Goal: Obtain resource: Obtain resource

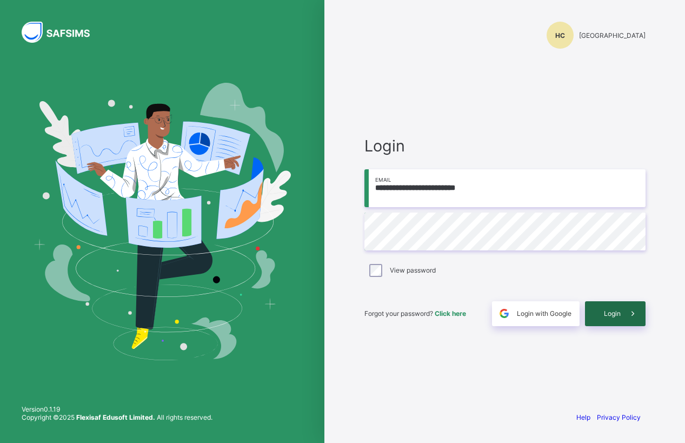
click at [611, 313] on span "Login" at bounding box center [612, 313] width 17 height 8
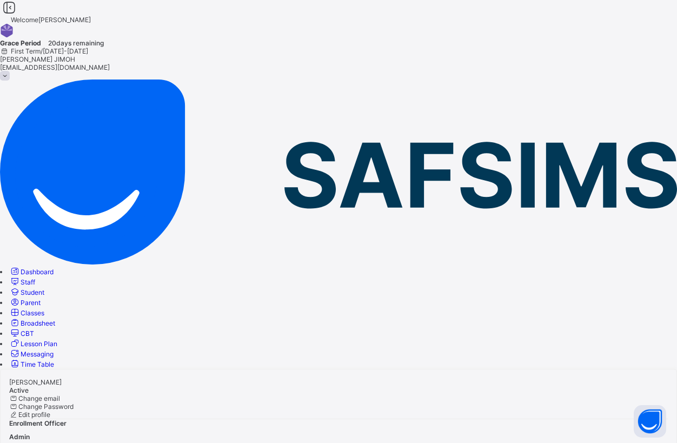
click at [44, 309] on span "Classes" at bounding box center [33, 313] width 24 height 8
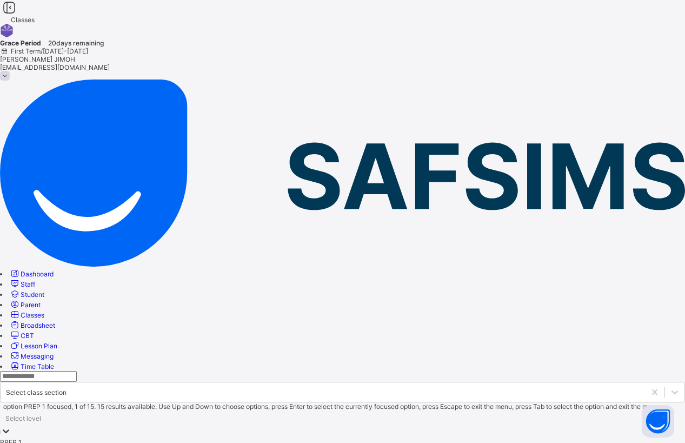
click at [11, 425] on icon at bounding box center [6, 430] width 11 height 11
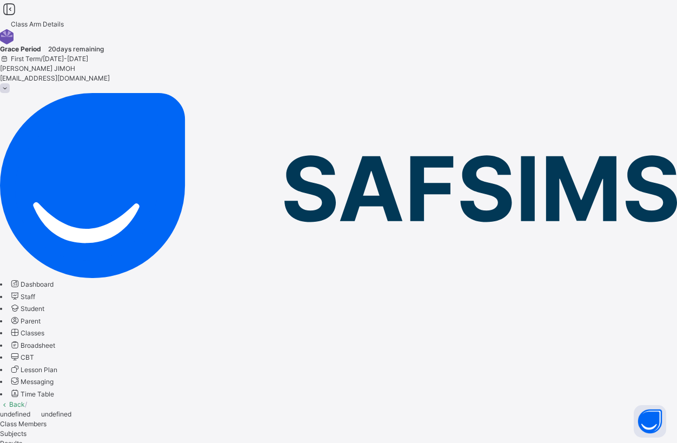
click at [25, 400] on link "Back" at bounding box center [17, 404] width 16 height 8
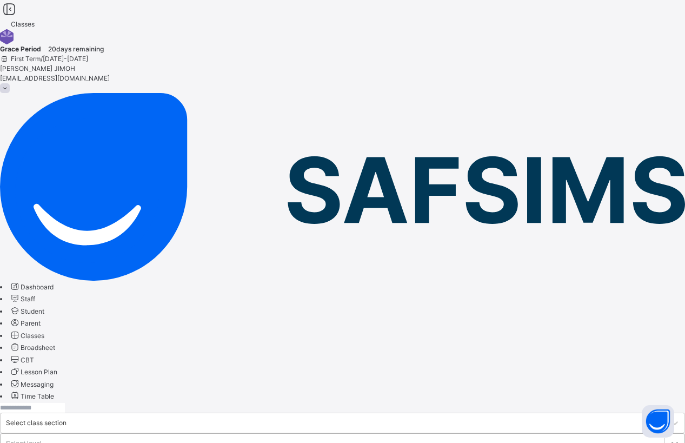
click at [669, 438] on icon at bounding box center [674, 443] width 11 height 11
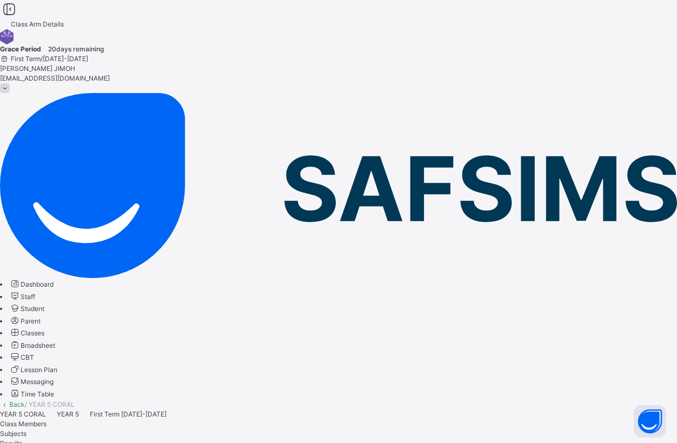
click at [25, 400] on link "Back" at bounding box center [17, 404] width 16 height 8
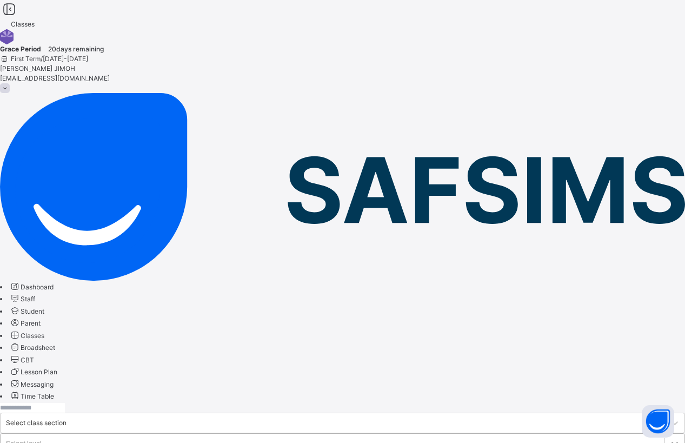
click at [665, 434] on div at bounding box center [674, 443] width 19 height 19
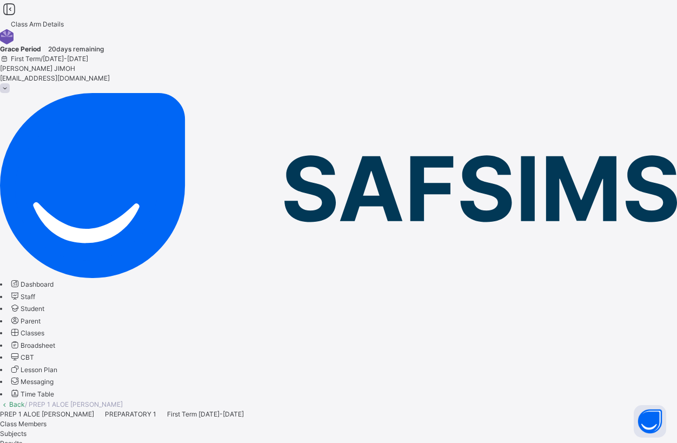
click at [25, 400] on link "Back" at bounding box center [17, 404] width 16 height 8
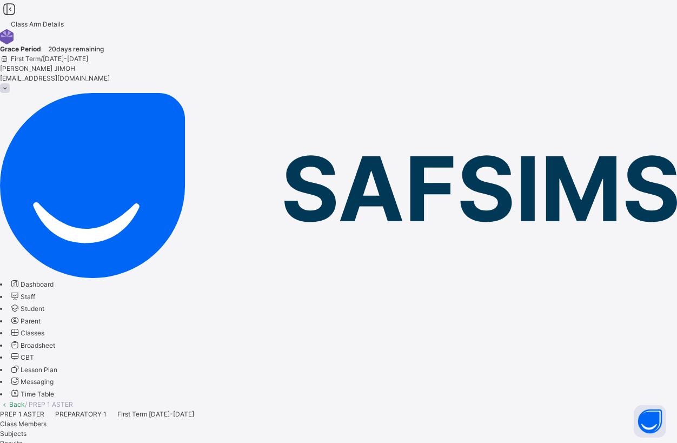
click at [25, 400] on link "Back" at bounding box center [17, 404] width 16 height 8
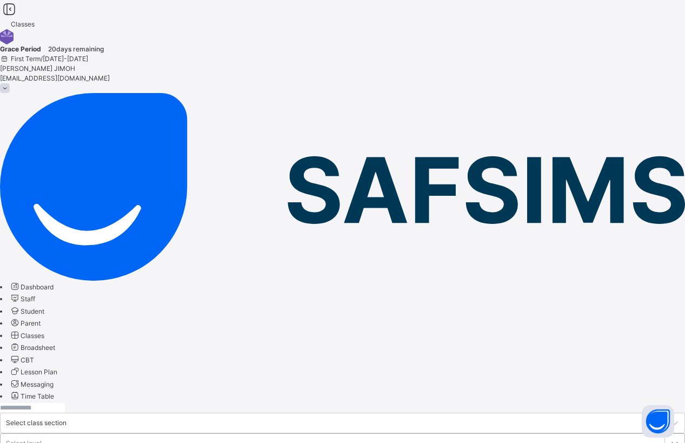
click at [665, 434] on div at bounding box center [674, 443] width 19 height 19
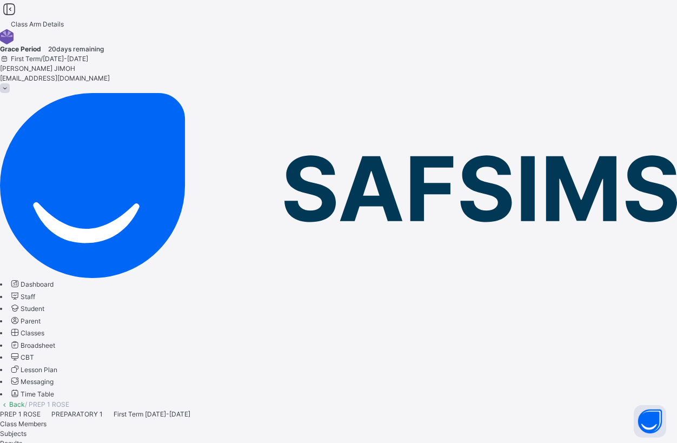
click at [25, 400] on link "Back" at bounding box center [17, 404] width 16 height 8
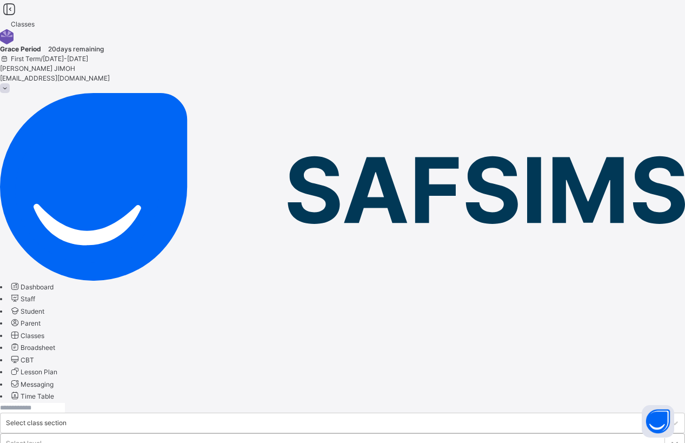
click at [669, 438] on icon at bounding box center [674, 443] width 11 height 11
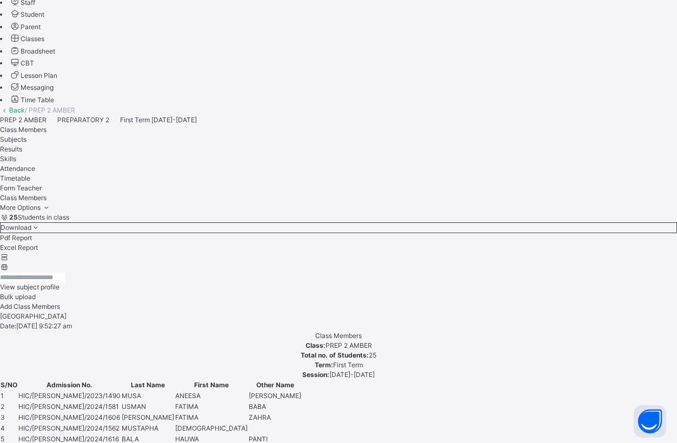
scroll to position [162, 0]
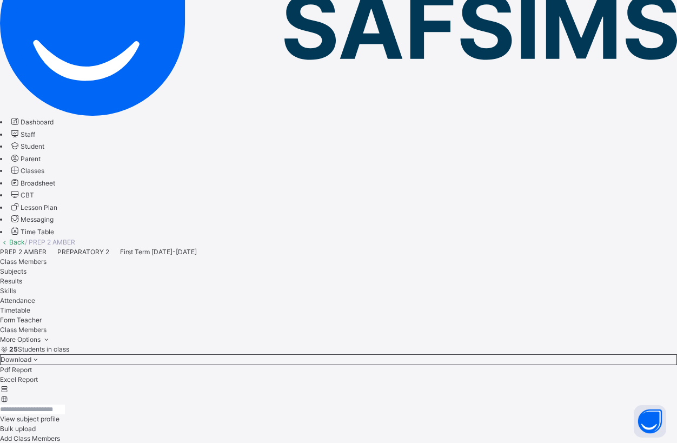
click at [591, 375] on li "Excel Report" at bounding box center [338, 380] width 677 height 10
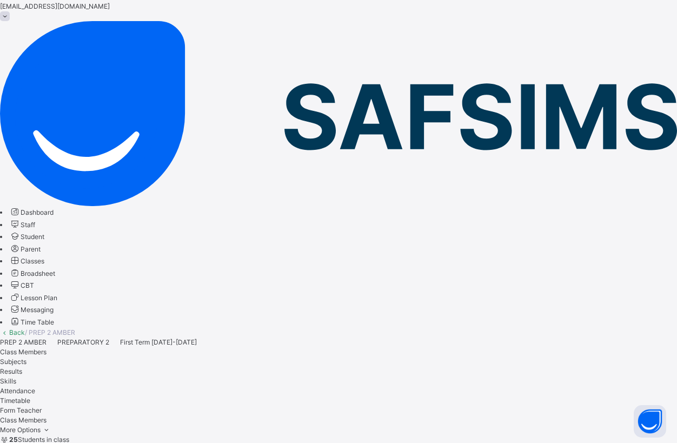
scroll to position [0, 0]
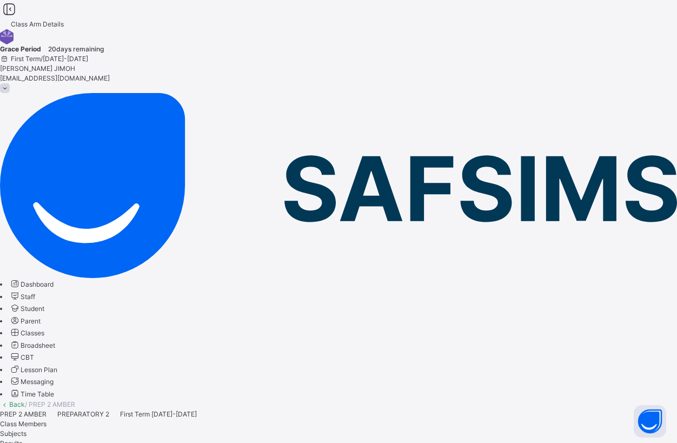
click at [25, 400] on link "Back" at bounding box center [17, 404] width 16 height 8
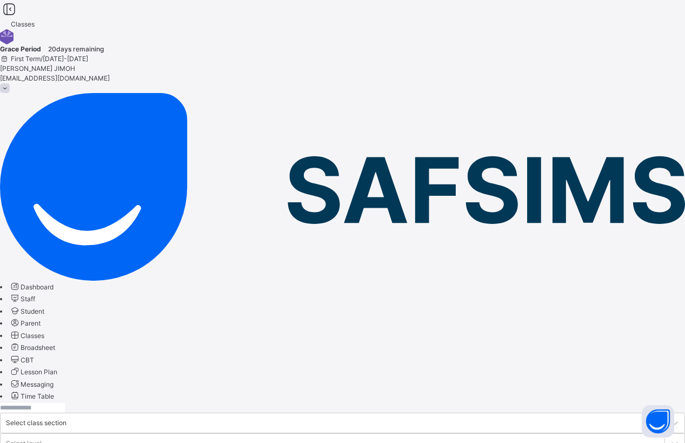
click at [669, 438] on icon at bounding box center [674, 443] width 11 height 11
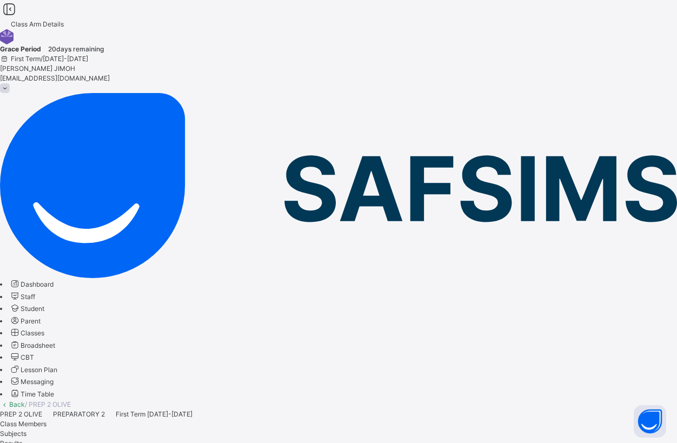
click at [25, 400] on link "Back" at bounding box center [17, 404] width 16 height 8
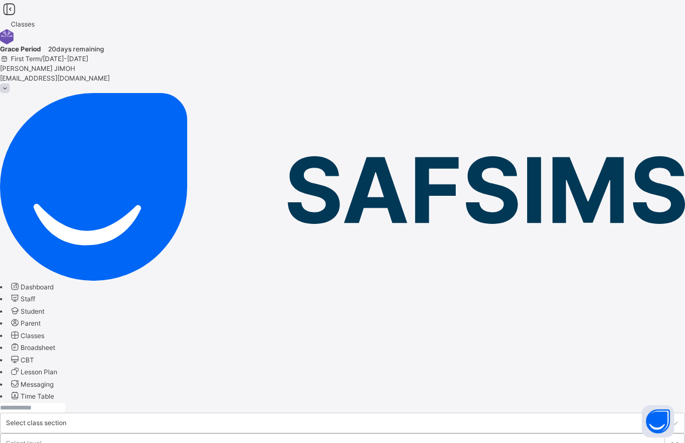
click at [669, 438] on icon at bounding box center [674, 443] width 11 height 11
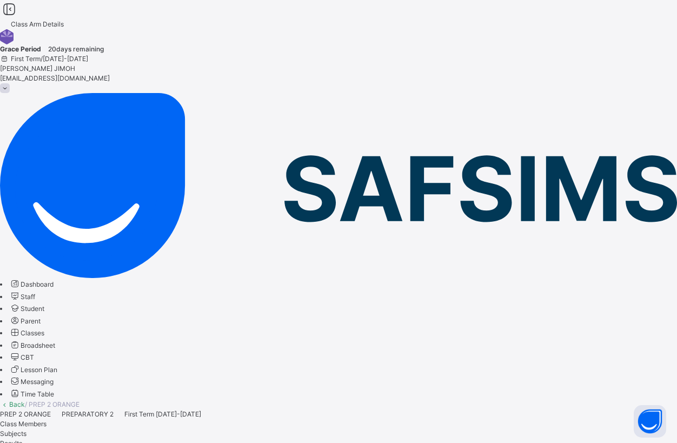
click at [25, 400] on link "Back" at bounding box center [17, 404] width 16 height 8
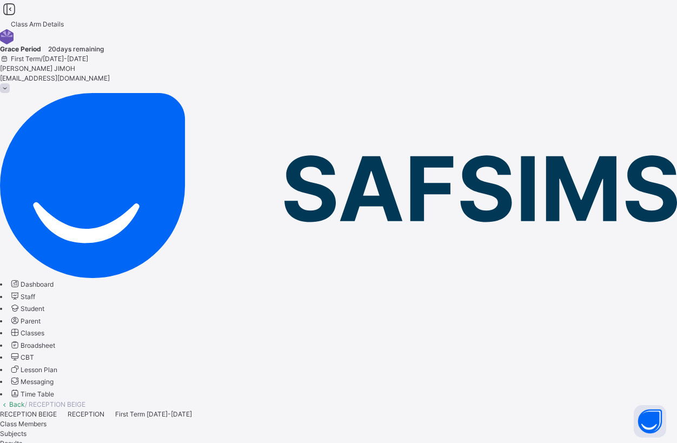
click at [79, 310] on div "Dashboard Staff Student Parent Classes Broadsheet CBT Lesson Plan Messaging Tim…" at bounding box center [338, 339] width 677 height 122
click at [25, 400] on link "Back" at bounding box center [17, 404] width 16 height 8
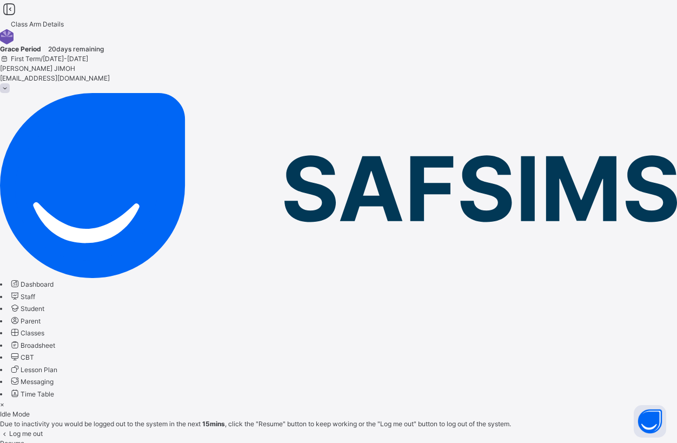
click at [414, 438] on div "Resume" at bounding box center [338, 443] width 677 height 10
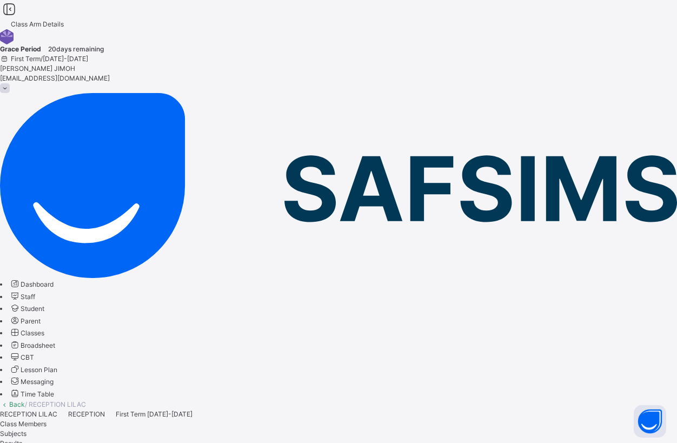
click at [25, 400] on link "Back" at bounding box center [17, 404] width 16 height 8
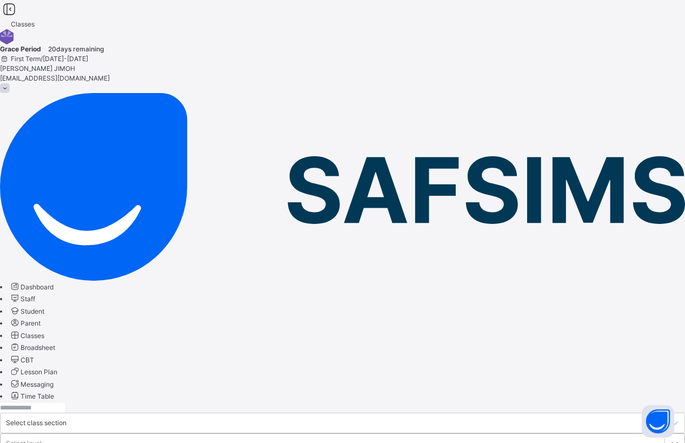
click at [669, 438] on icon at bounding box center [674, 443] width 11 height 11
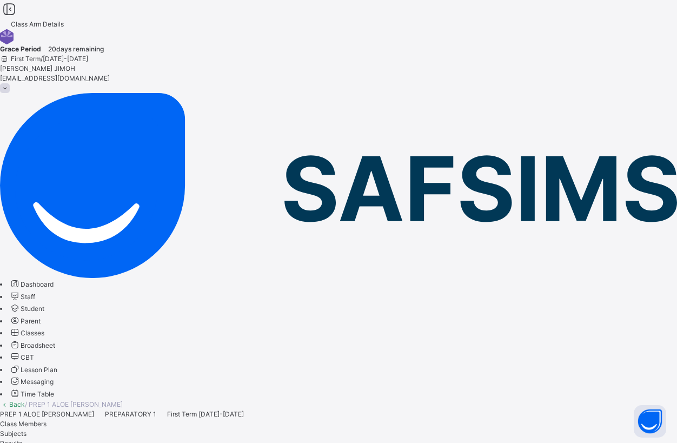
click at [25, 400] on link "Back" at bounding box center [17, 404] width 16 height 8
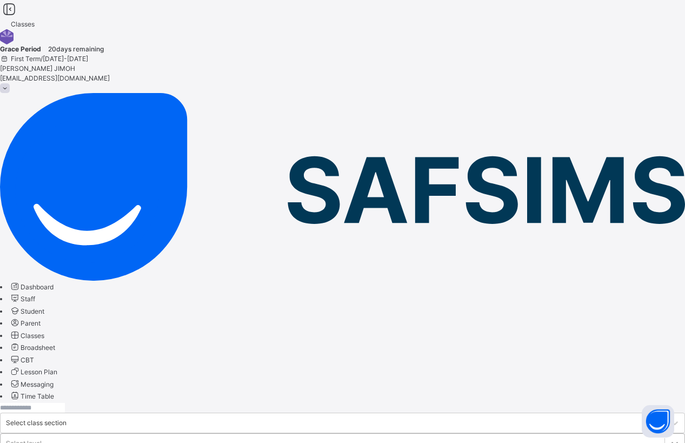
click at [669, 438] on icon at bounding box center [674, 443] width 11 height 11
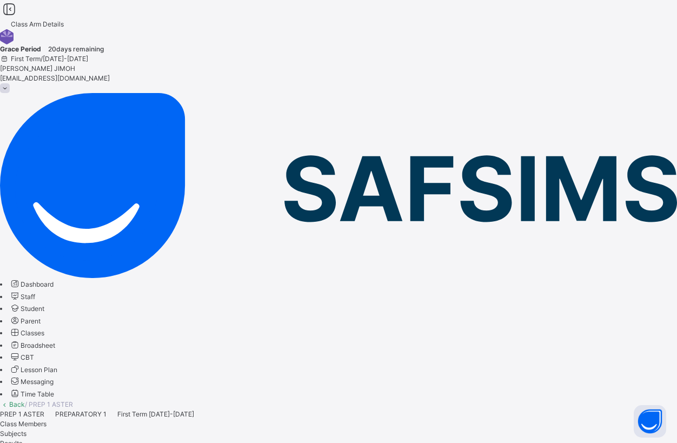
click at [25, 400] on link "Back" at bounding box center [17, 404] width 16 height 8
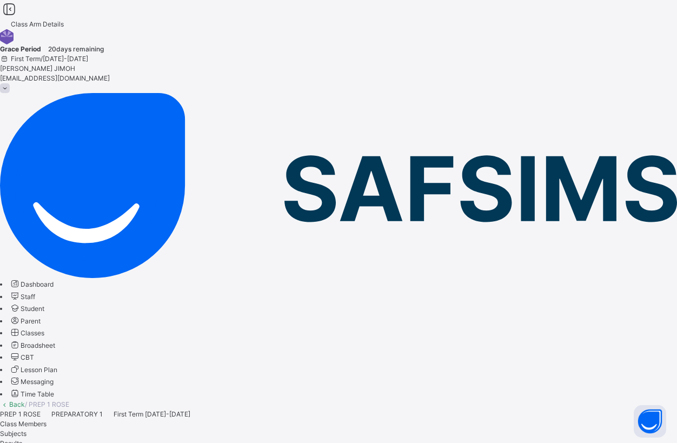
click at [25, 400] on link "Back" at bounding box center [17, 404] width 16 height 8
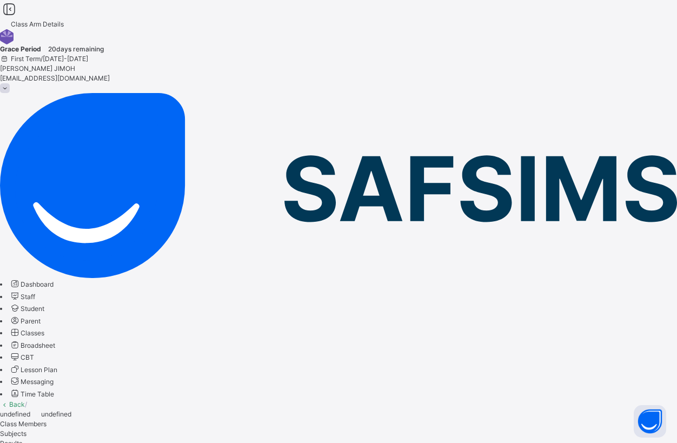
click at [25, 400] on link "Back" at bounding box center [17, 404] width 16 height 8
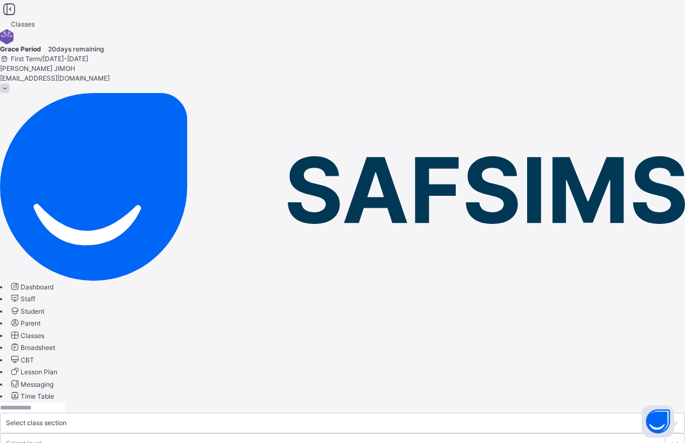
click at [65, 403] on input "text" at bounding box center [32, 408] width 65 height 10
click at [669, 438] on icon at bounding box center [674, 443] width 11 height 11
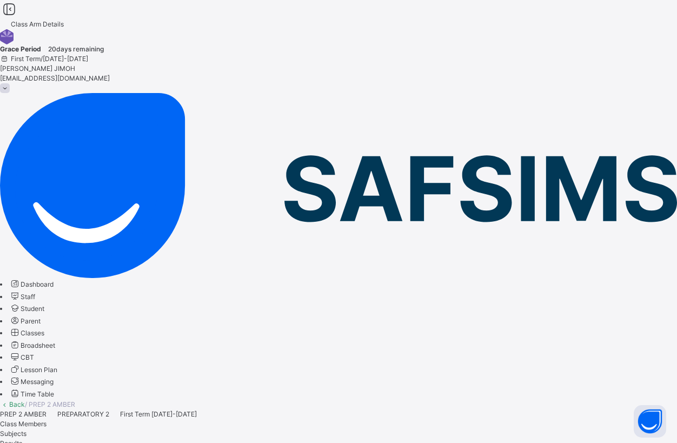
click at [35, 292] on span "Staff" at bounding box center [28, 296] width 15 height 8
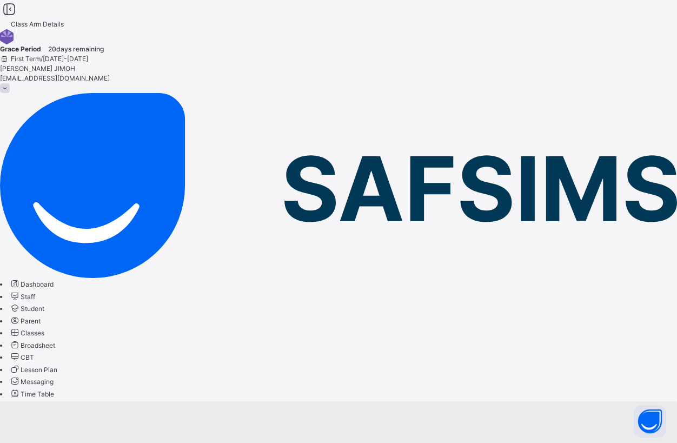
click at [44, 329] on span "Classes" at bounding box center [33, 333] width 24 height 8
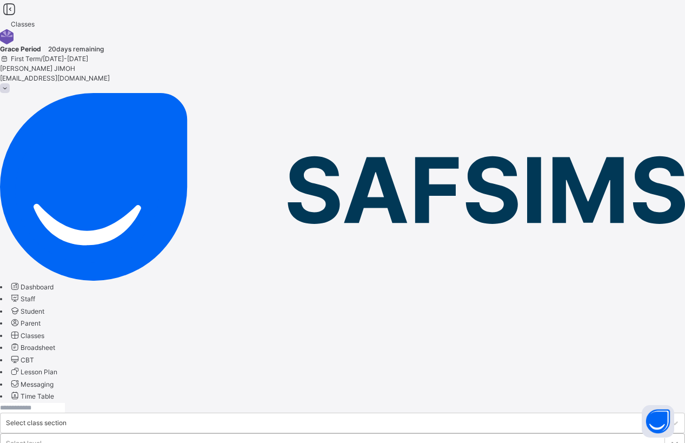
click at [669, 438] on icon at bounding box center [674, 443] width 11 height 11
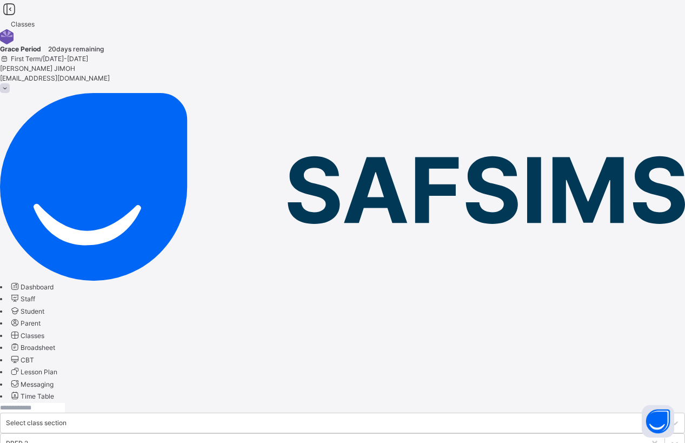
drag, startPoint x: 212, startPoint y: 171, endPoint x: 196, endPoint y: 170, distance: 15.7
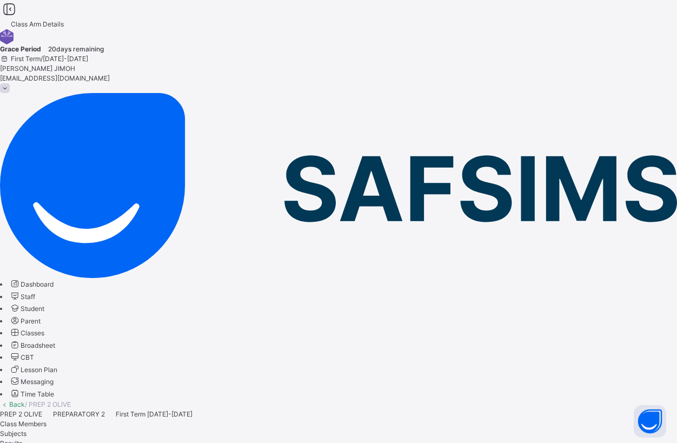
click at [25, 400] on link "Back" at bounding box center [17, 404] width 16 height 8
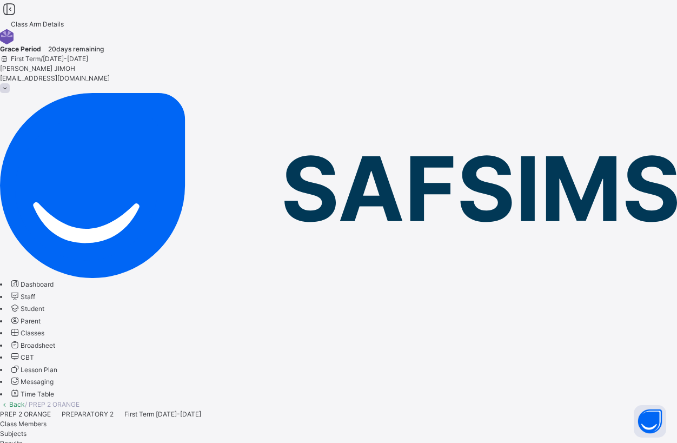
click at [25, 400] on link "Back" at bounding box center [17, 404] width 16 height 8
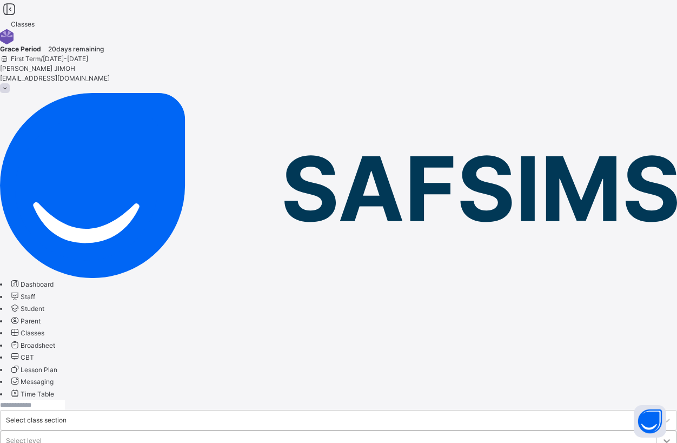
click at [661, 435] on icon at bounding box center [666, 440] width 11 height 11
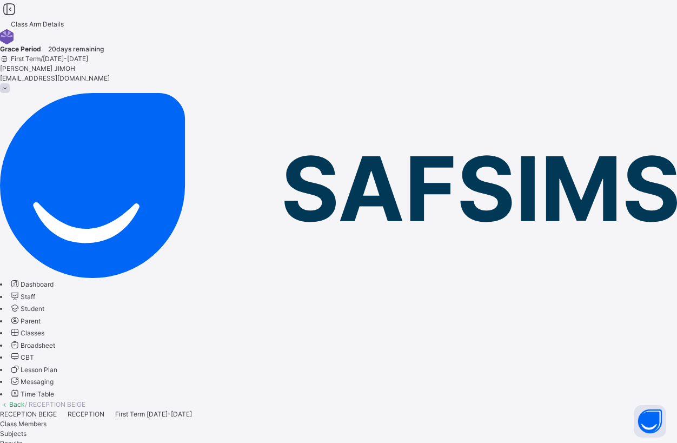
click at [25, 400] on link "Back" at bounding box center [17, 404] width 16 height 8
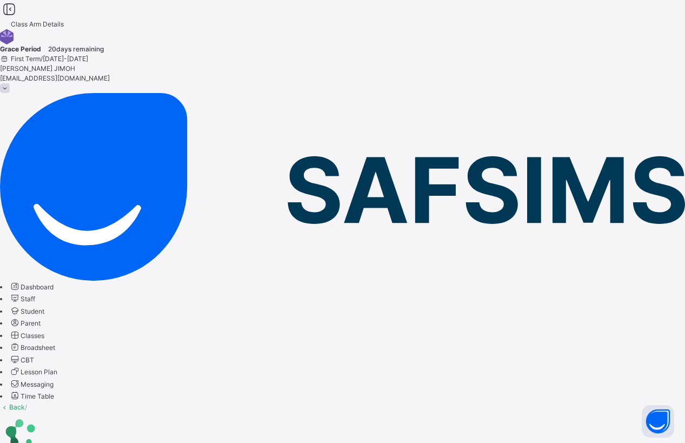
click at [241, 412] on div at bounding box center [342, 433] width 685 height 43
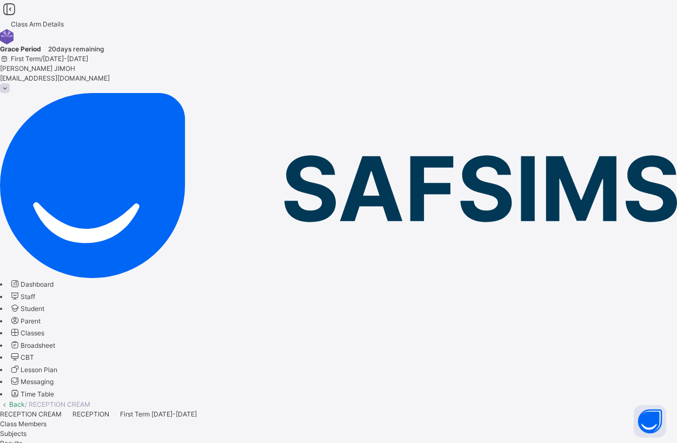
click at [25, 400] on link "Back" at bounding box center [17, 404] width 16 height 8
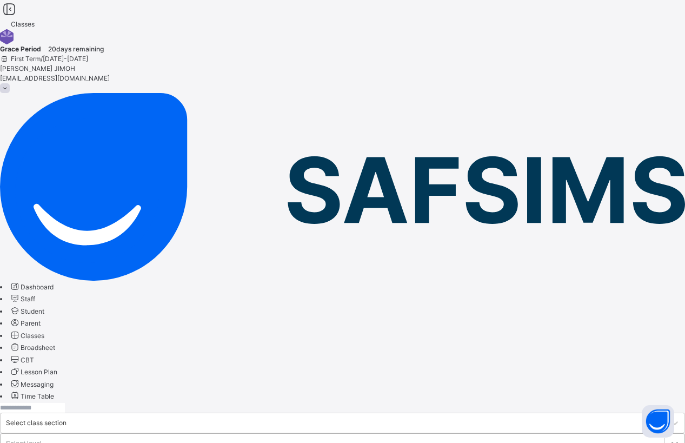
click at [669, 438] on icon at bounding box center [674, 443] width 11 height 11
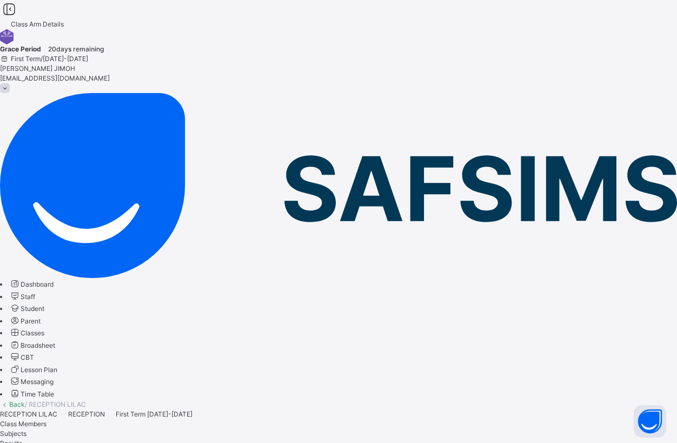
click at [25, 400] on link "Back" at bounding box center [17, 404] width 16 height 8
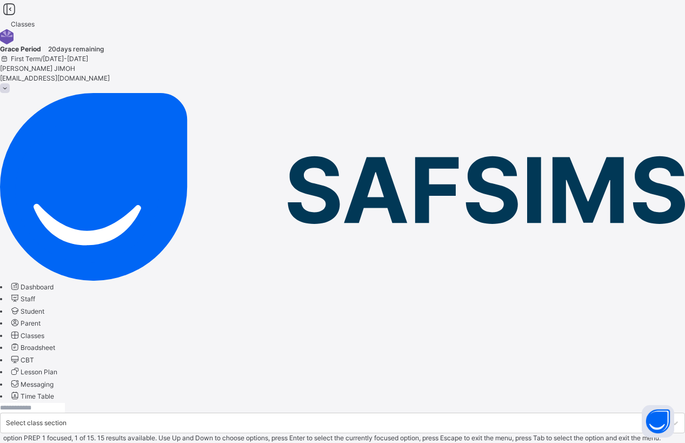
click at [457, 442] on div "Select level" at bounding box center [342, 451] width 685 height 17
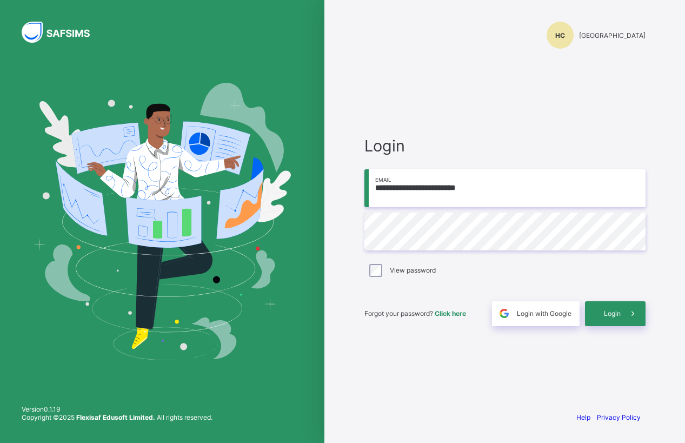
click at [327, 239] on div "**********" at bounding box center [504, 221] width 361 height 443
click at [605, 311] on span "Login" at bounding box center [612, 313] width 17 height 8
click at [618, 314] on span "Login" at bounding box center [612, 313] width 17 height 8
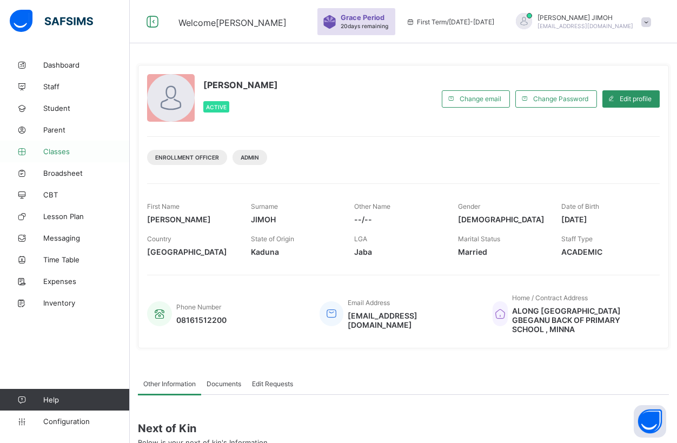
click at [56, 146] on link "Classes" at bounding box center [65, 152] width 130 height 22
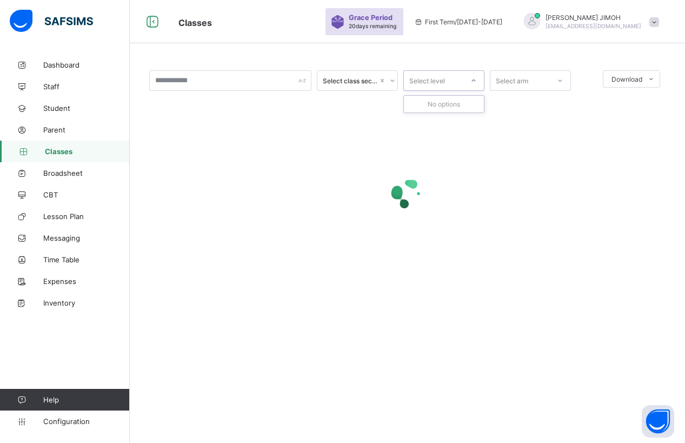
click at [472, 77] on div at bounding box center [473, 80] width 18 height 17
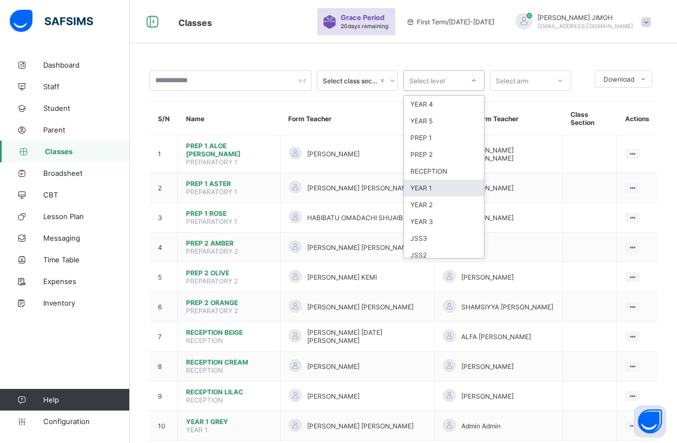
click at [433, 185] on div "YEAR 1" at bounding box center [444, 187] width 80 height 17
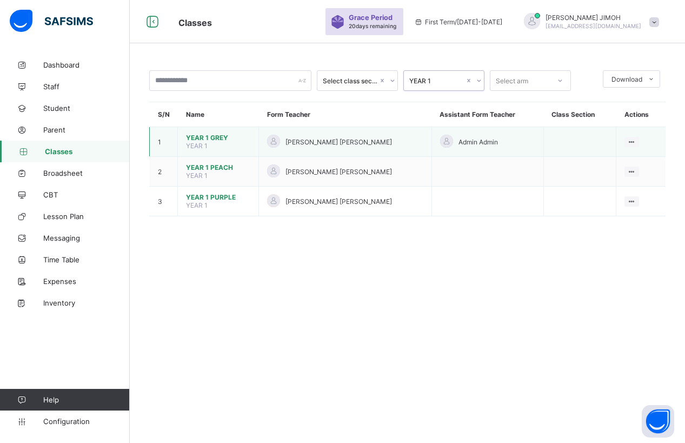
click at [197, 135] on span "YEAR 1 GREY" at bounding box center [218, 138] width 64 height 8
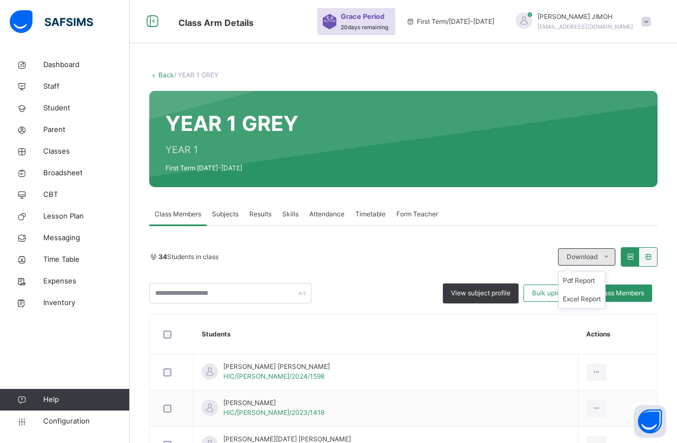
click at [610, 255] on icon at bounding box center [606, 256] width 8 height 9
click at [592, 280] on li "Pdf Report" at bounding box center [581, 280] width 46 height 18
click at [166, 75] on link "Back" at bounding box center [166, 75] width 16 height 8
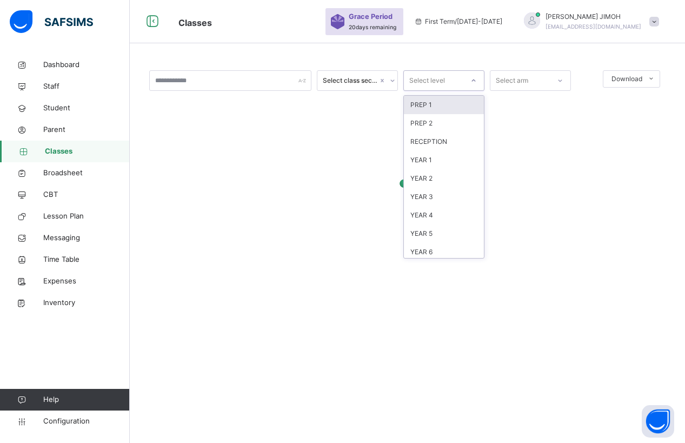
click at [468, 77] on div at bounding box center [473, 80] width 18 height 17
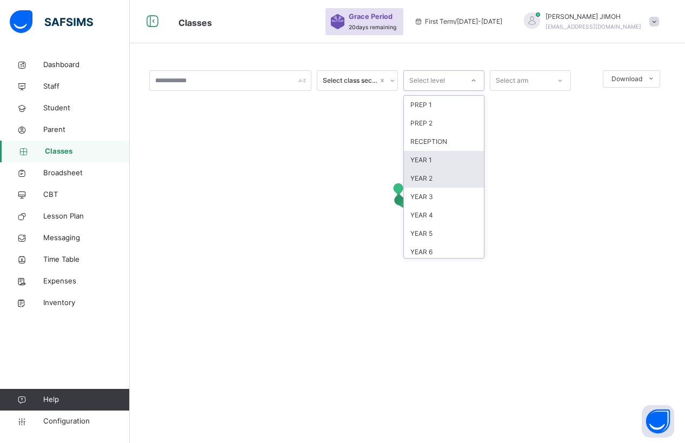
click at [431, 158] on div "YEAR 1" at bounding box center [444, 160] width 80 height 18
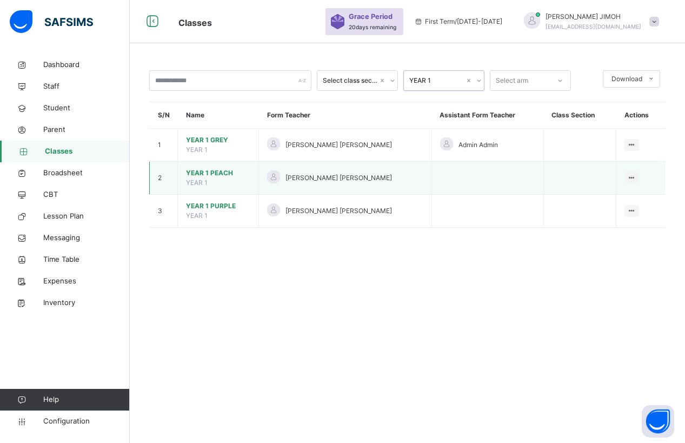
click at [212, 173] on span "YEAR 1 PEACH" at bounding box center [218, 173] width 64 height 10
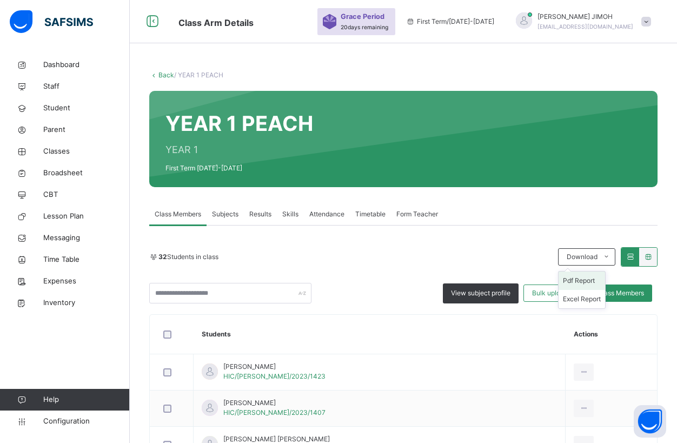
click at [594, 277] on li "Pdf Report" at bounding box center [581, 280] width 46 height 18
click at [163, 74] on link "Back" at bounding box center [166, 75] width 16 height 8
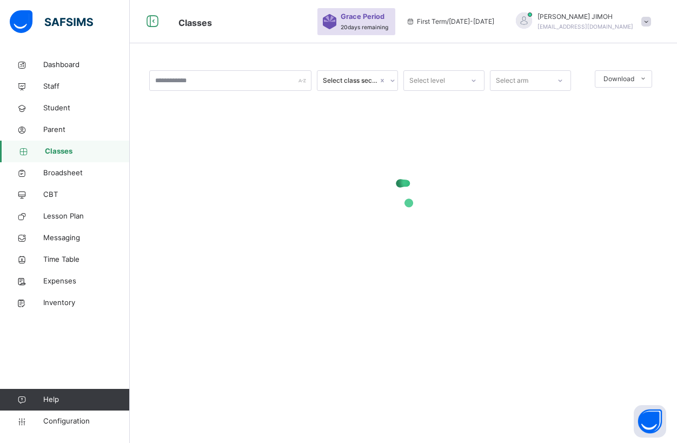
click at [163, 74] on input "text" at bounding box center [230, 80] width 162 height 21
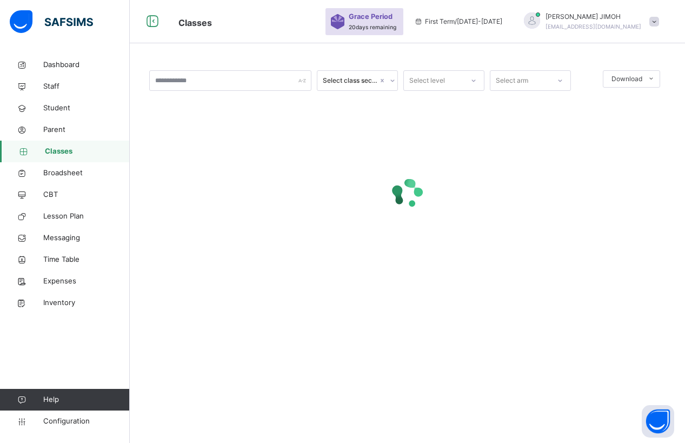
click at [395, 105] on div at bounding box center [407, 193] width 516 height 205
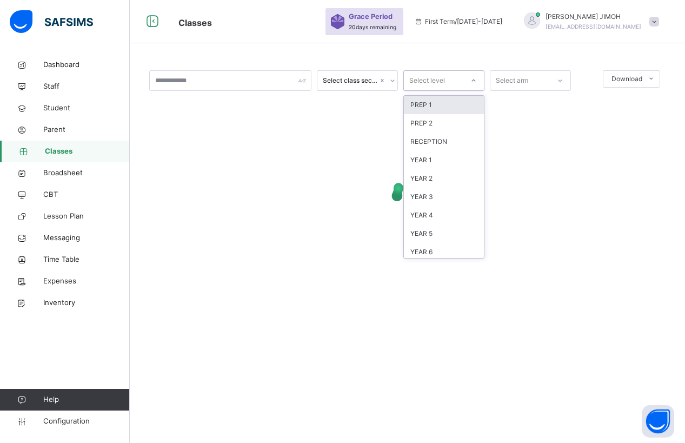
click at [476, 77] on icon at bounding box center [473, 80] width 6 height 11
click at [432, 158] on div "YEAR 1" at bounding box center [444, 160] width 80 height 18
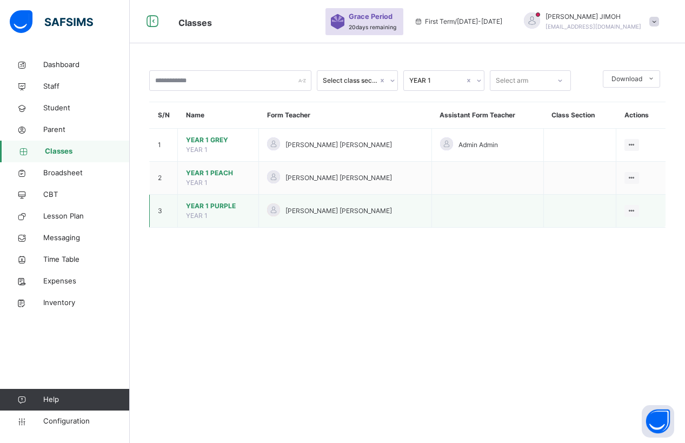
click at [204, 205] on span "YEAR 1 PURPLE" at bounding box center [218, 206] width 64 height 10
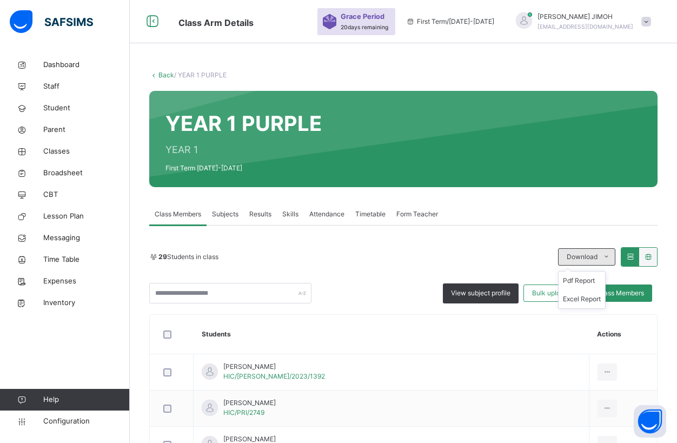
click at [597, 252] on span "Download" at bounding box center [581, 257] width 31 height 10
click at [585, 278] on li "Pdf Report" at bounding box center [581, 280] width 46 height 18
click at [164, 75] on link "Back" at bounding box center [166, 75] width 16 height 8
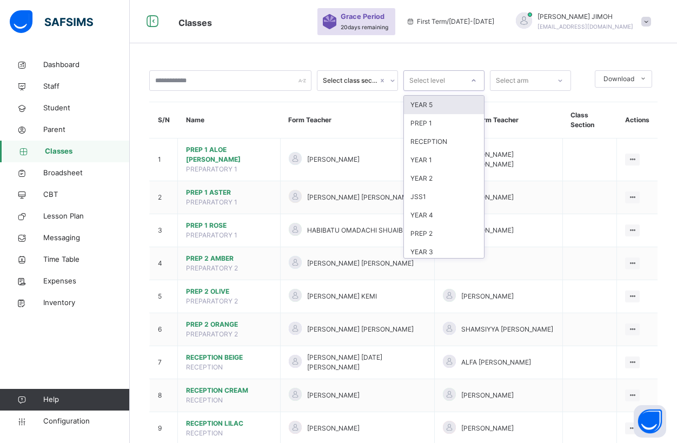
click at [410, 79] on div "Select level" at bounding box center [427, 80] width 36 height 21
click at [435, 179] on div "YEAR 2" at bounding box center [444, 178] width 80 height 18
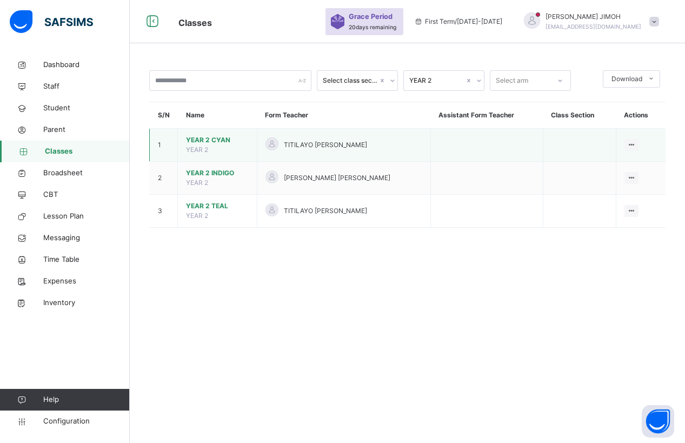
click at [209, 137] on span "YEAR 2 CYAN" at bounding box center [217, 140] width 63 height 10
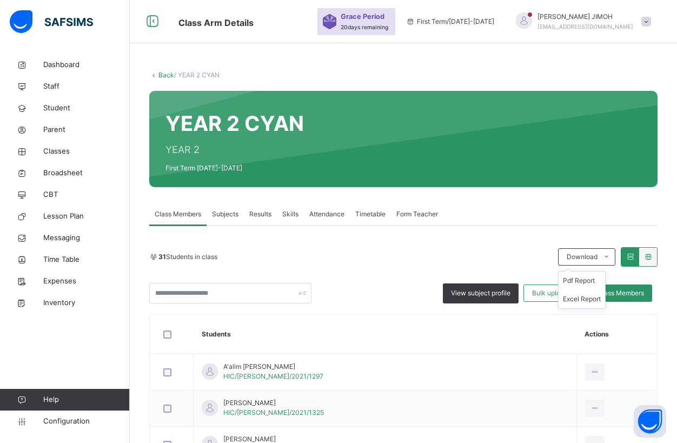
drag, startPoint x: 598, startPoint y: 279, endPoint x: 589, endPoint y: 276, distance: 9.6
click at [598, 279] on li "Pdf Report" at bounding box center [581, 280] width 46 height 18
click at [162, 75] on link "Back" at bounding box center [166, 75] width 16 height 8
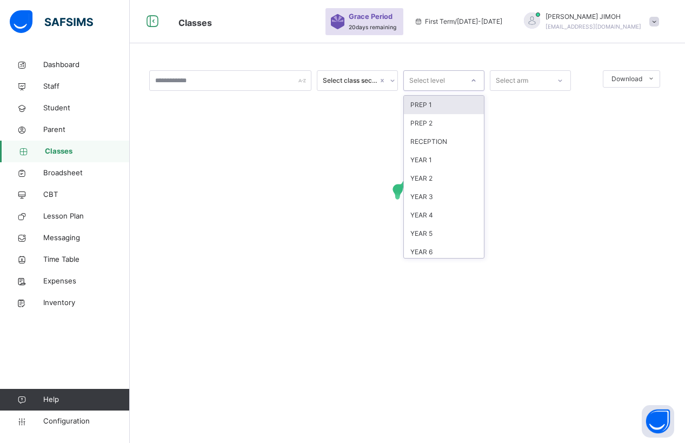
click at [470, 77] on div at bounding box center [473, 80] width 18 height 17
click at [439, 179] on div "YEAR 2" at bounding box center [444, 178] width 80 height 18
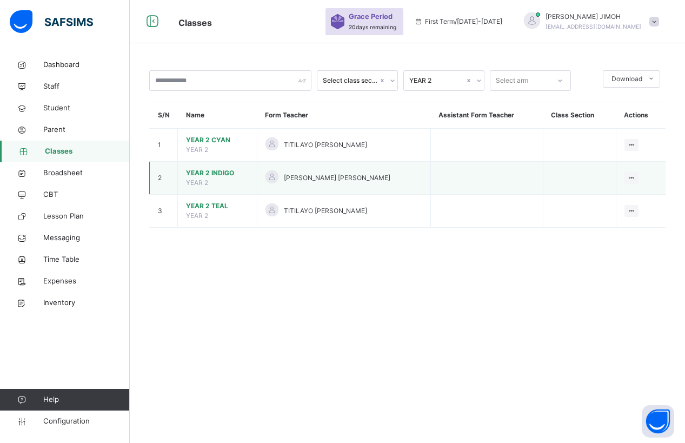
click at [216, 172] on span "YEAR 2 INDIGO" at bounding box center [217, 173] width 63 height 10
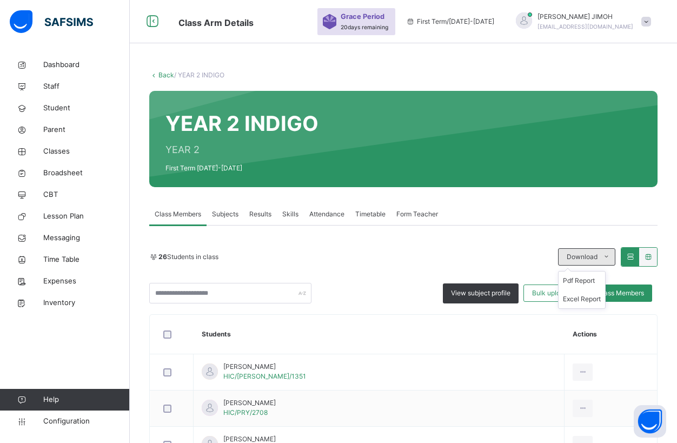
click at [610, 256] on icon at bounding box center [606, 256] width 8 height 9
click at [580, 277] on li "Pdf Report" at bounding box center [581, 280] width 46 height 18
click at [582, 279] on li "Pdf Report" at bounding box center [581, 280] width 46 height 18
click at [162, 75] on link "Back" at bounding box center [166, 75] width 16 height 8
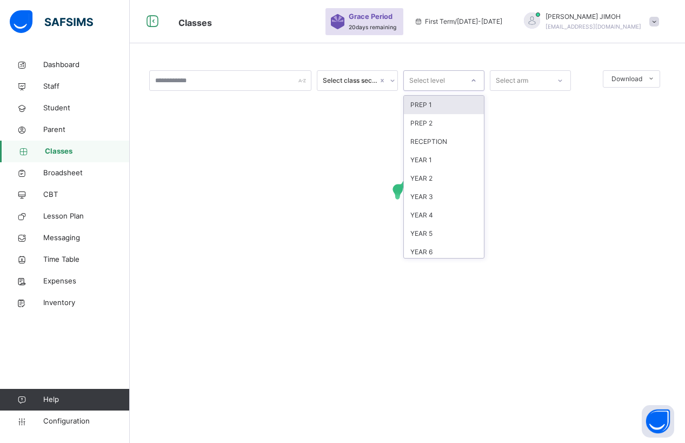
click at [474, 79] on icon at bounding box center [473, 80] width 6 height 11
click at [439, 174] on div "YEAR 2" at bounding box center [444, 178] width 80 height 18
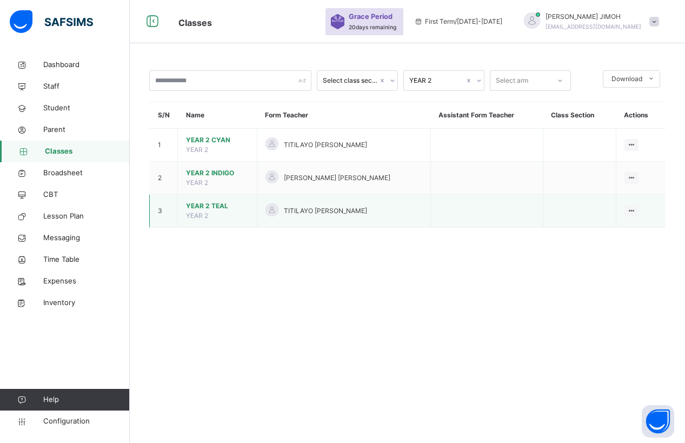
click at [217, 207] on span "YEAR 2 TEAL" at bounding box center [217, 206] width 63 height 10
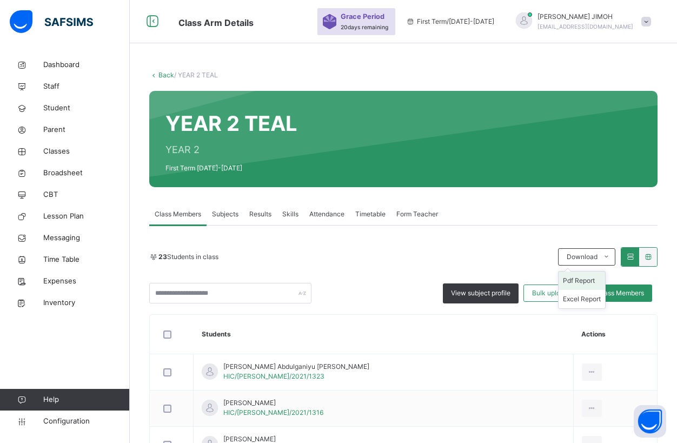
click at [592, 279] on li "Pdf Report" at bounding box center [581, 280] width 46 height 18
click at [581, 279] on li "Pdf Report" at bounding box center [581, 280] width 46 height 18
click at [162, 74] on link "Back" at bounding box center [166, 75] width 16 height 8
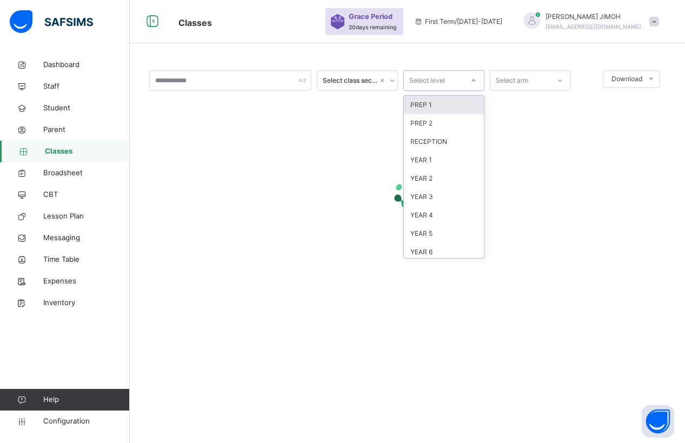
click at [469, 78] on div at bounding box center [473, 80] width 18 height 17
click at [439, 198] on div "YEAR 3" at bounding box center [444, 197] width 80 height 18
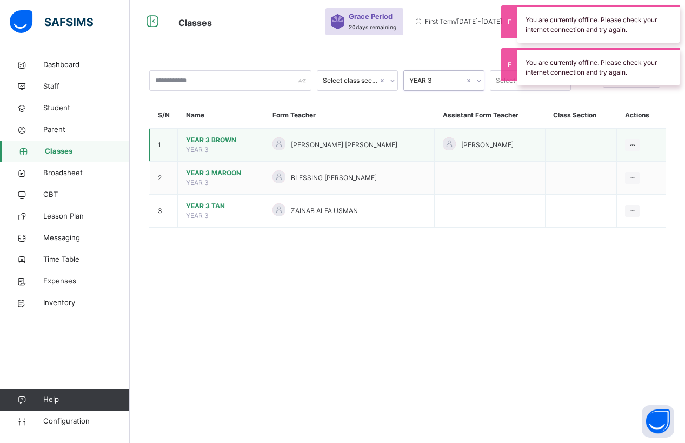
click at [215, 140] on span "YEAR 3 BROWN" at bounding box center [221, 140] width 70 height 10
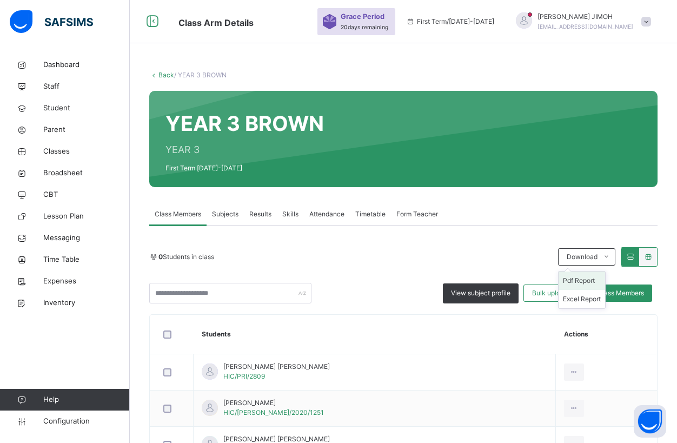
drag, startPoint x: 590, startPoint y: 278, endPoint x: 583, endPoint y: 278, distance: 7.6
click at [590, 279] on li "Pdf Report" at bounding box center [581, 280] width 46 height 18
click at [165, 74] on link "Back" at bounding box center [166, 75] width 16 height 8
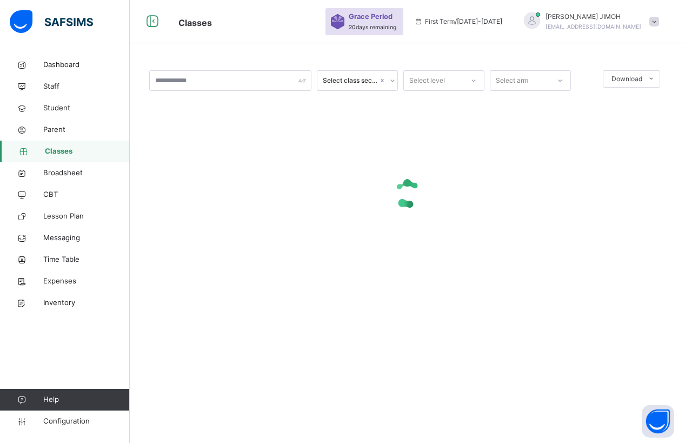
click at [471, 79] on icon at bounding box center [473, 80] width 6 height 11
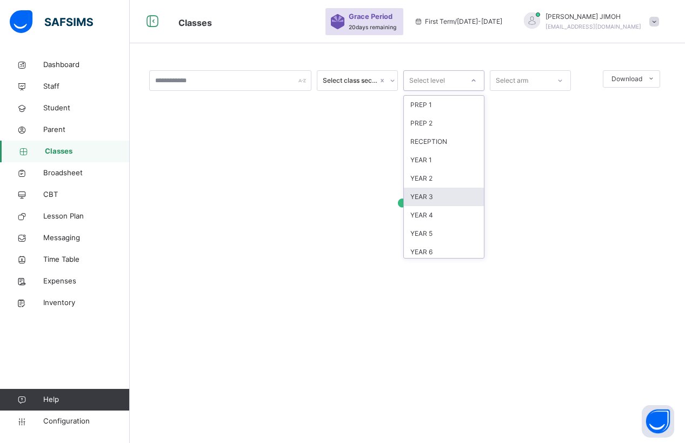
click at [440, 197] on div "YEAR 3" at bounding box center [444, 197] width 80 height 18
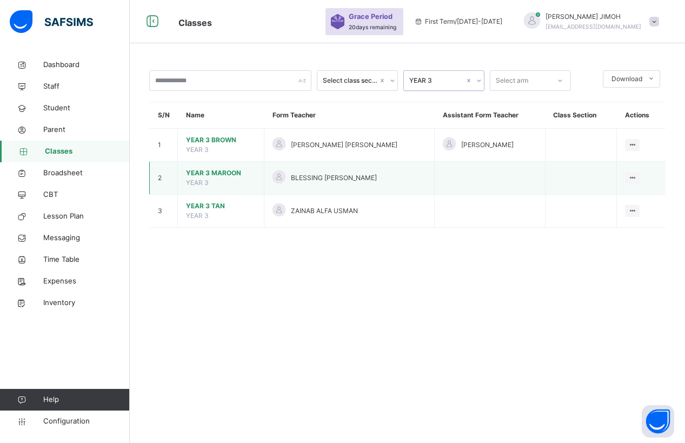
click at [208, 170] on span "YEAR 3 MAROON" at bounding box center [221, 173] width 70 height 10
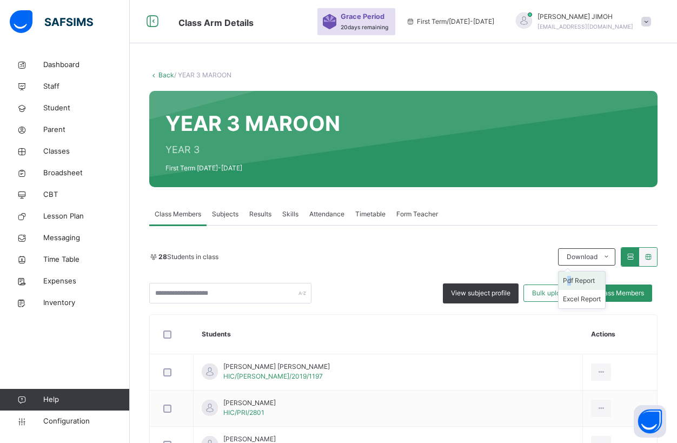
click at [578, 279] on li "Pdf Report" at bounding box center [581, 280] width 46 height 18
click at [161, 72] on link "Back" at bounding box center [166, 75] width 16 height 8
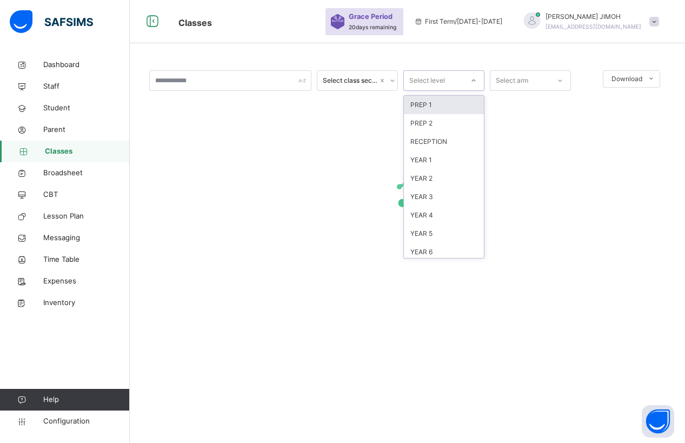
click at [471, 77] on icon at bounding box center [473, 80] width 6 height 11
click at [432, 192] on div "YEAR 3" at bounding box center [444, 197] width 80 height 18
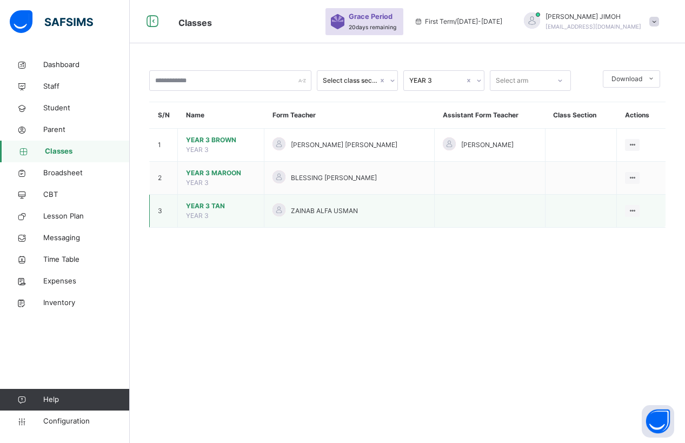
click at [202, 204] on span "YEAR 3 TAN" at bounding box center [221, 206] width 70 height 10
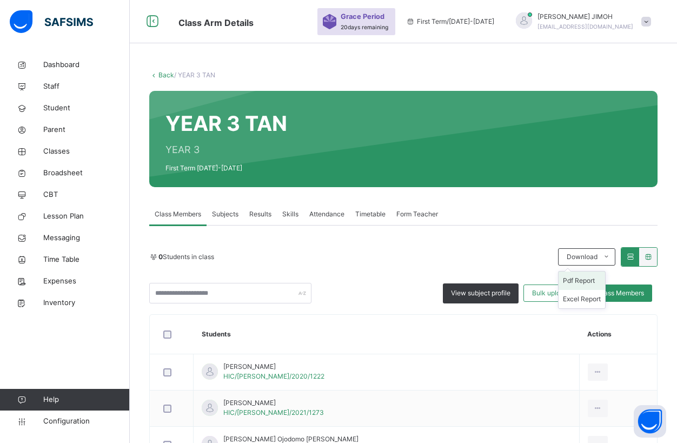
click at [589, 279] on li "Pdf Report" at bounding box center [581, 280] width 46 height 18
click at [164, 74] on link "Back" at bounding box center [166, 75] width 16 height 8
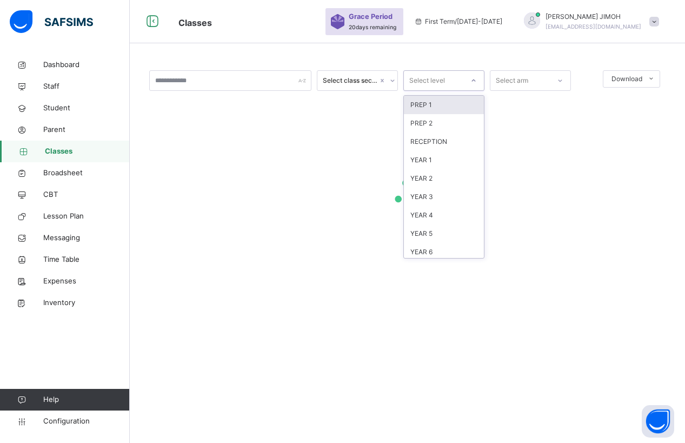
click at [473, 74] on div at bounding box center [473, 80] width 18 height 17
click at [438, 214] on div "YEAR 4" at bounding box center [444, 215] width 80 height 18
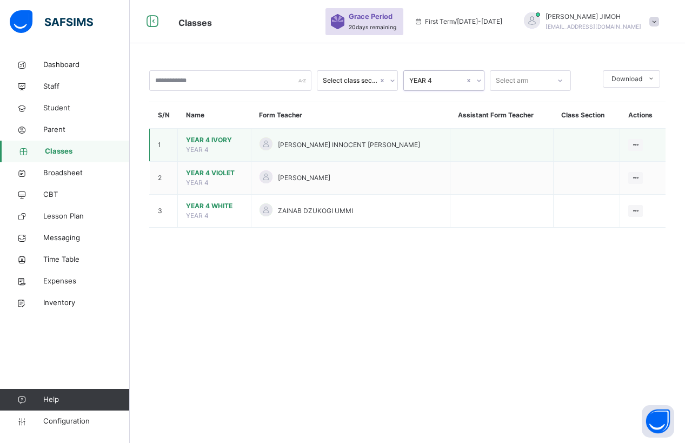
click at [216, 137] on span "YEAR 4 IVORY" at bounding box center [214, 140] width 57 height 10
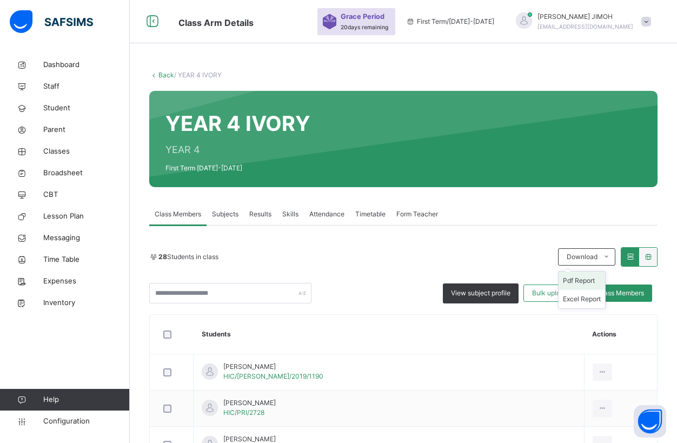
click at [585, 280] on li "Pdf Report" at bounding box center [581, 280] width 46 height 18
click at [166, 76] on link "Back" at bounding box center [166, 75] width 16 height 8
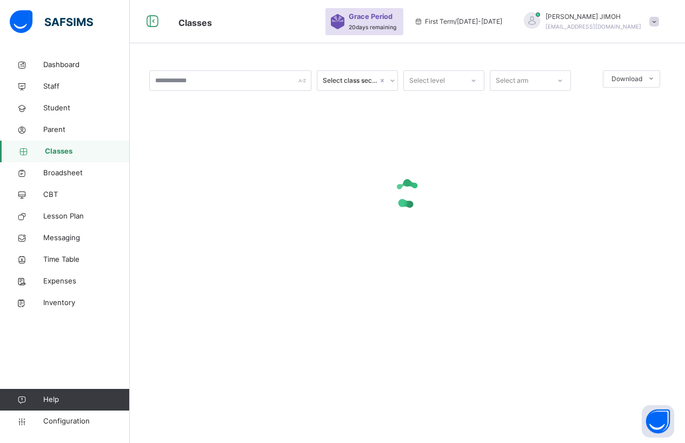
click at [476, 77] on icon at bounding box center [473, 80] width 6 height 11
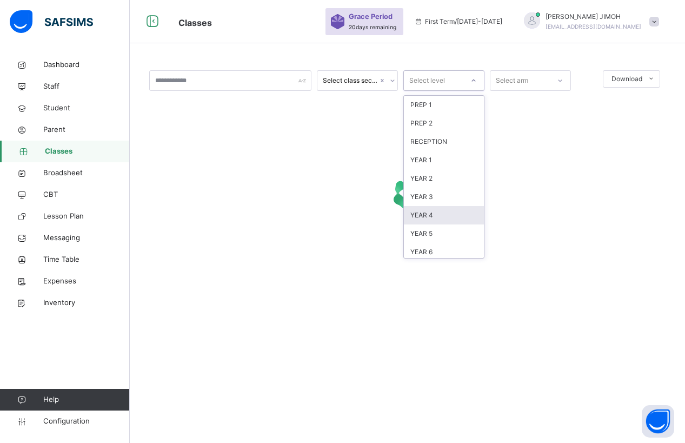
click at [439, 215] on div "YEAR 4" at bounding box center [444, 215] width 80 height 18
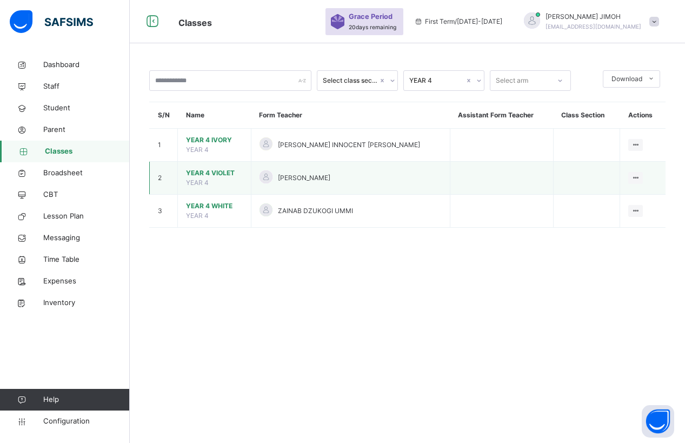
click at [205, 171] on span "YEAR 4 VIOLET" at bounding box center [214, 173] width 57 height 10
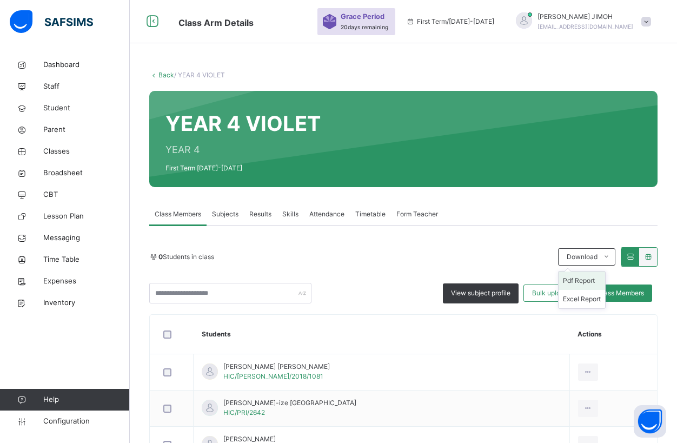
click at [591, 278] on li "Pdf Report" at bounding box center [581, 280] width 46 height 18
click at [589, 280] on li "Pdf Report" at bounding box center [581, 280] width 46 height 18
click at [165, 74] on link "Back" at bounding box center [166, 75] width 16 height 8
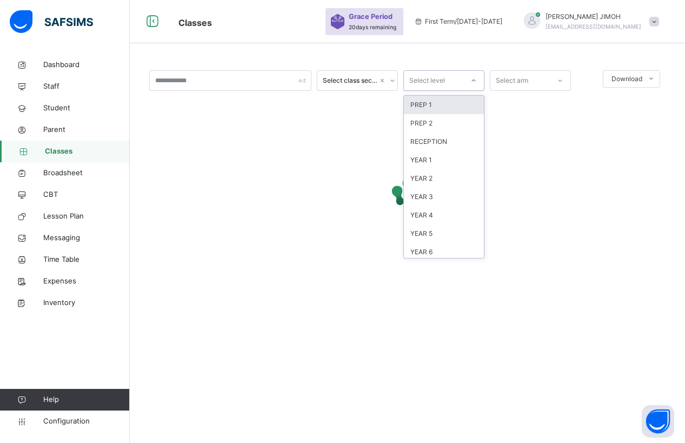
click at [471, 81] on icon at bounding box center [473, 80] width 6 height 11
click at [435, 218] on div "YEAR 4" at bounding box center [444, 215] width 80 height 18
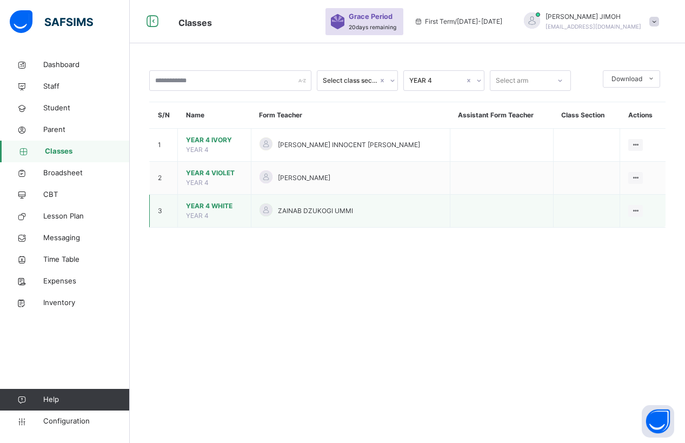
click at [206, 206] on span "YEAR 4 WHITE" at bounding box center [214, 206] width 57 height 10
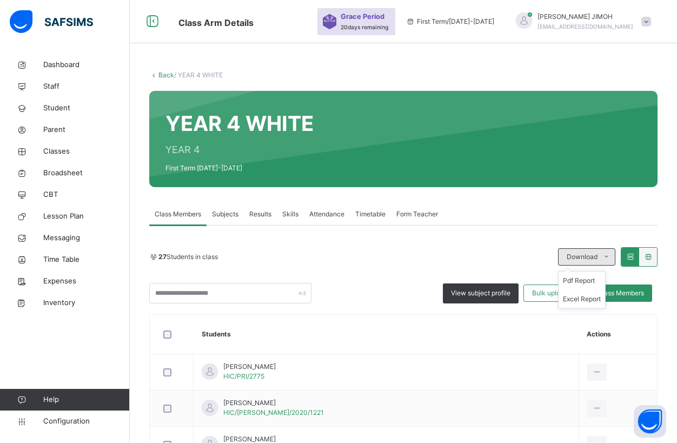
click at [610, 255] on icon at bounding box center [606, 256] width 8 height 9
click at [585, 281] on li "Pdf Report" at bounding box center [581, 280] width 46 height 18
click at [162, 74] on link "Back" at bounding box center [166, 75] width 16 height 8
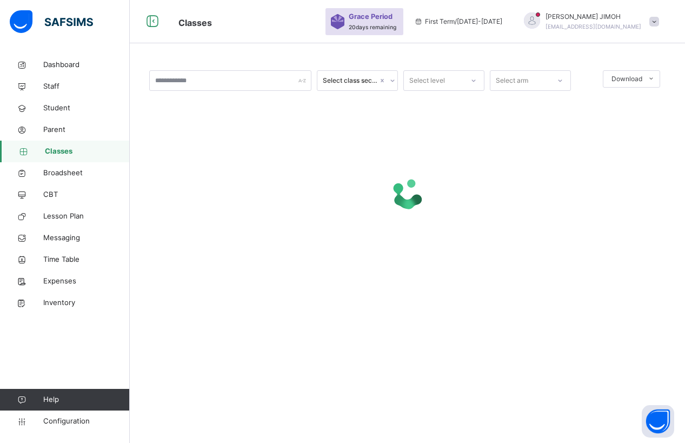
click at [470, 80] on icon at bounding box center [473, 80] width 6 height 11
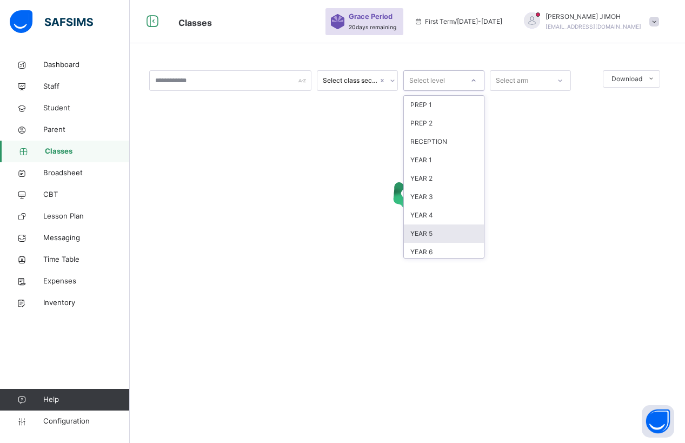
click at [437, 230] on div "YEAR 5" at bounding box center [444, 233] width 80 height 18
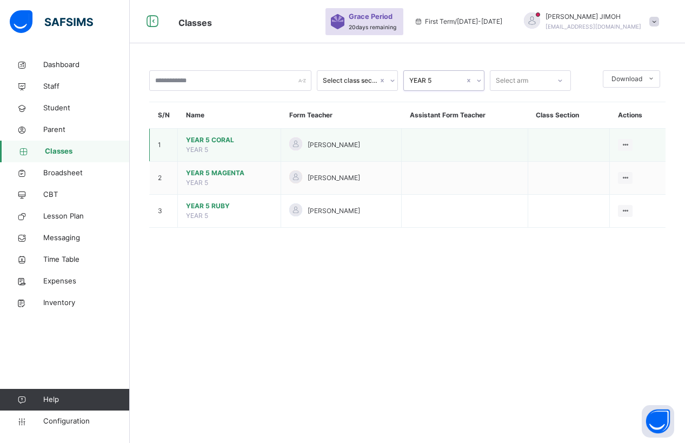
click at [205, 139] on span "YEAR 5 CORAL" at bounding box center [229, 140] width 86 height 10
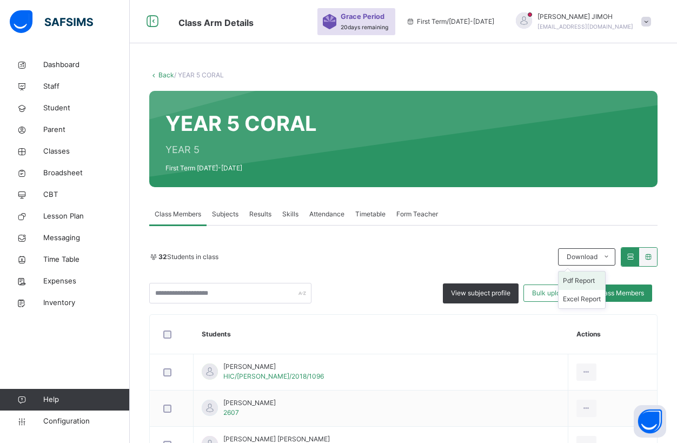
click at [590, 282] on li "Pdf Report" at bounding box center [581, 280] width 46 height 18
click at [165, 72] on link "Back" at bounding box center [166, 75] width 16 height 8
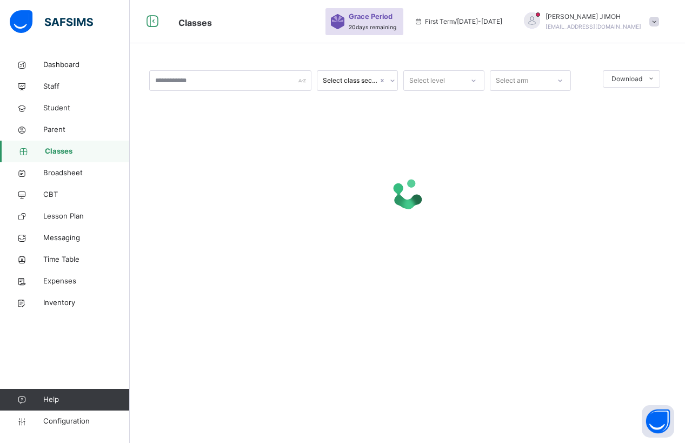
click at [478, 82] on div at bounding box center [473, 80] width 18 height 17
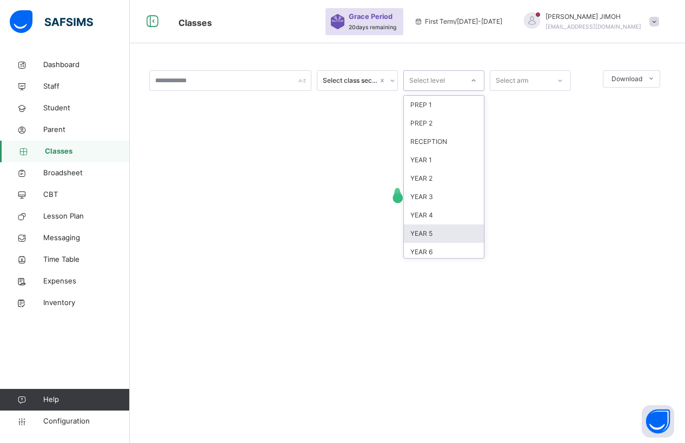
click at [442, 232] on div "YEAR 5" at bounding box center [444, 233] width 80 height 18
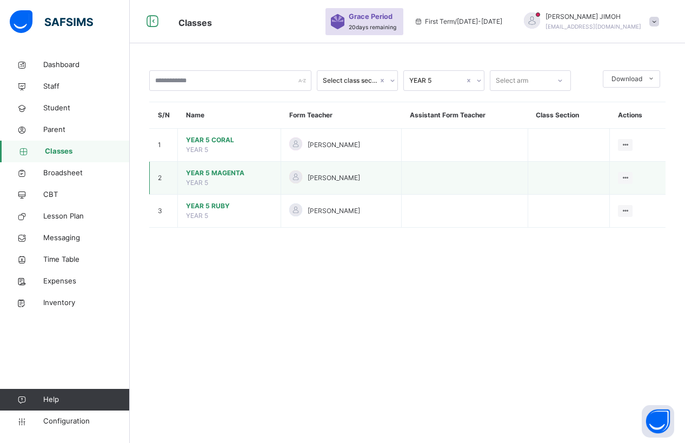
click at [226, 171] on span "YEAR 5 MAGENTA" at bounding box center [229, 173] width 86 height 10
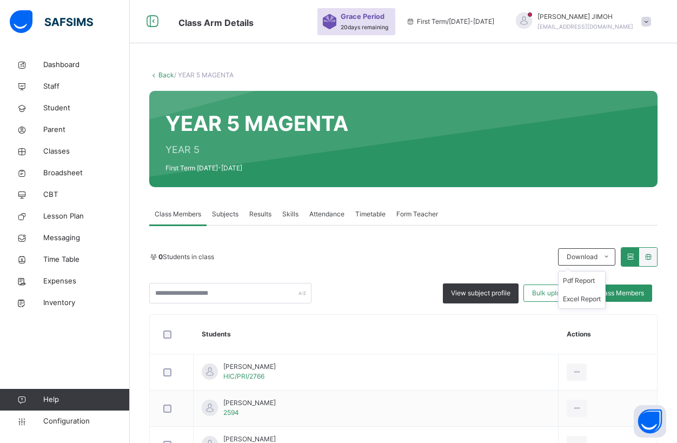
click at [590, 276] on ul "Pdf Report Excel Report" at bounding box center [582, 290] width 48 height 38
click at [589, 281] on li "Pdf Report" at bounding box center [581, 280] width 46 height 18
click at [165, 75] on link "Back" at bounding box center [166, 75] width 16 height 8
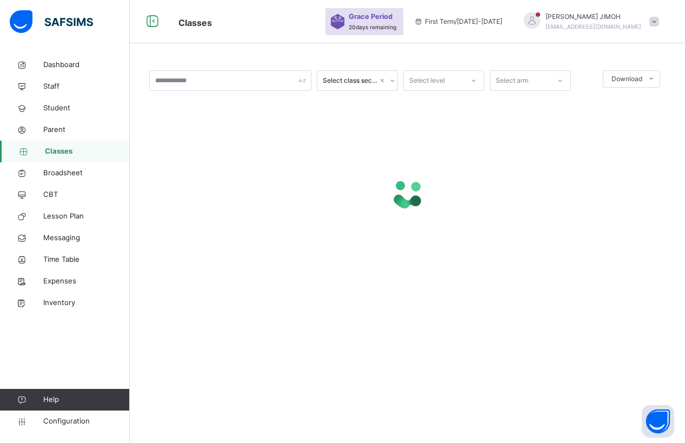
click at [476, 80] on icon at bounding box center [473, 80] width 6 height 11
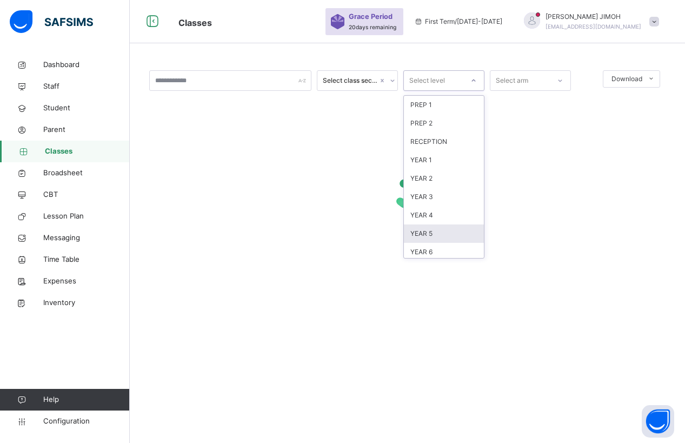
click at [437, 234] on div "YEAR 5" at bounding box center [444, 233] width 80 height 18
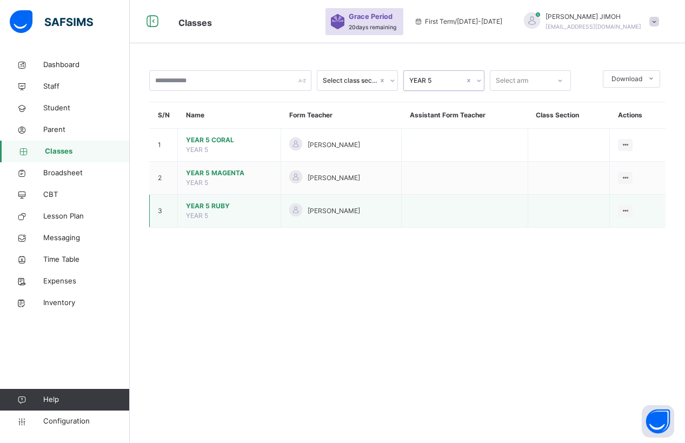
click at [215, 205] on span "YEAR 5 RUBY" at bounding box center [229, 206] width 86 height 10
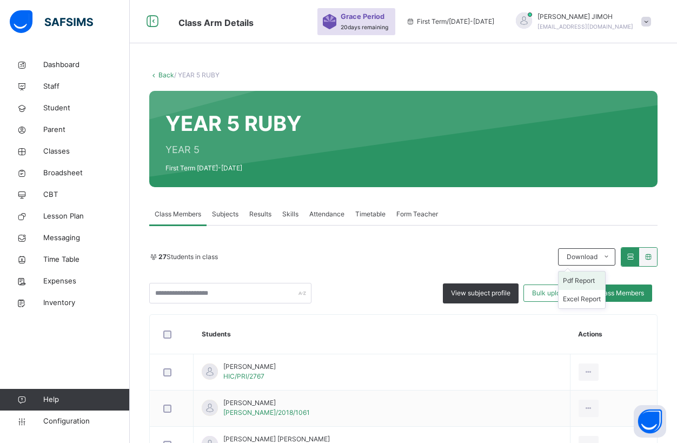
click at [589, 279] on li "Pdf Report" at bounding box center [581, 280] width 46 height 18
click at [164, 72] on link "Back" at bounding box center [166, 75] width 16 height 8
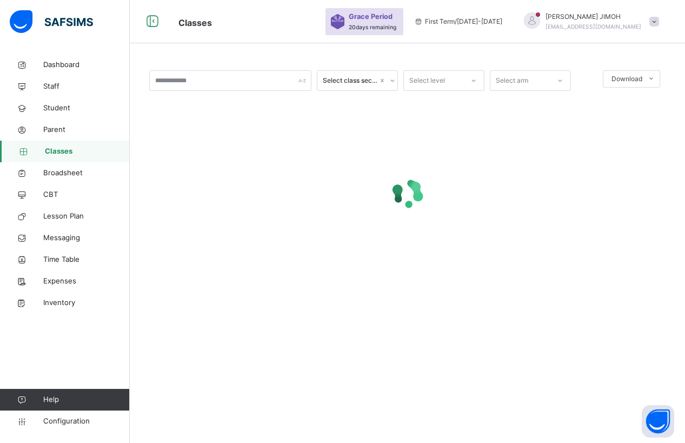
click at [468, 76] on div at bounding box center [473, 80] width 18 height 17
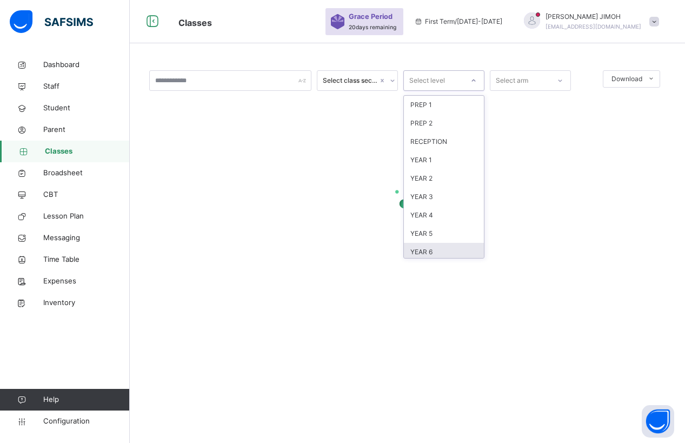
click at [433, 250] on div "YEAR 6" at bounding box center [444, 252] width 80 height 18
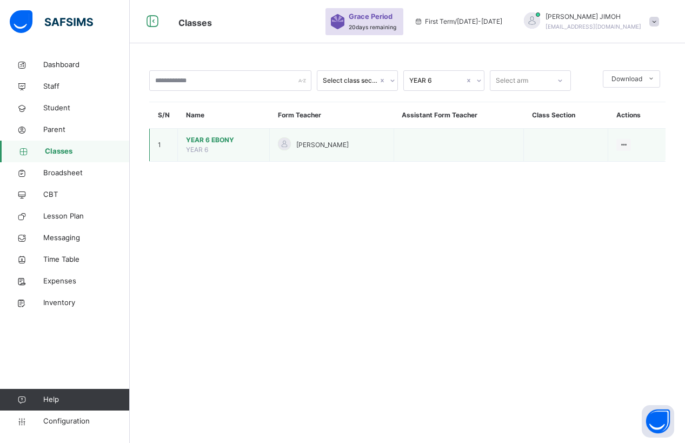
click at [206, 137] on span "YEAR 6 EBONY" at bounding box center [223, 140] width 75 height 10
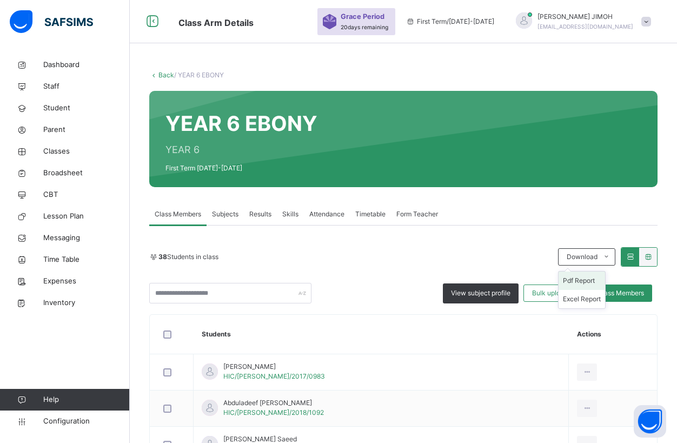
click at [591, 279] on li "Pdf Report" at bounding box center [581, 280] width 46 height 18
click at [164, 73] on link "Back" at bounding box center [166, 75] width 16 height 8
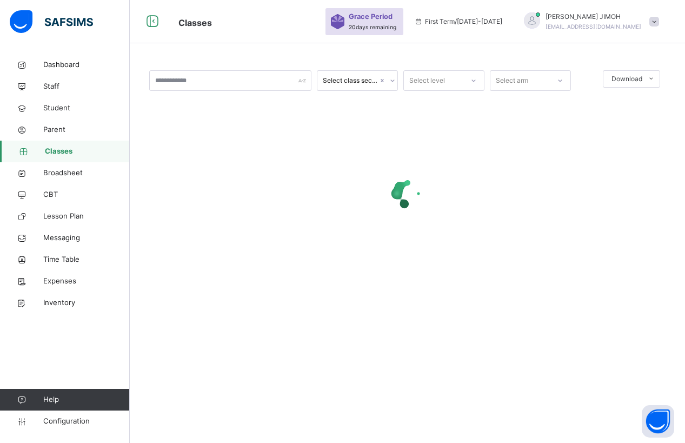
click at [475, 80] on icon at bounding box center [473, 80] width 6 height 11
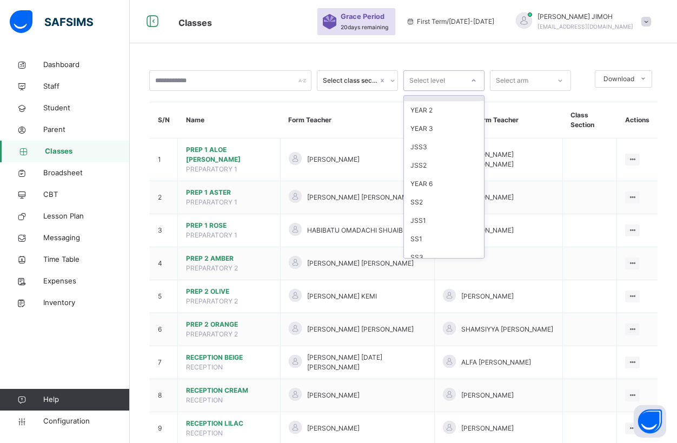
scroll to position [108, 0]
click at [429, 216] on div "JSS1" at bounding box center [444, 217] width 80 height 18
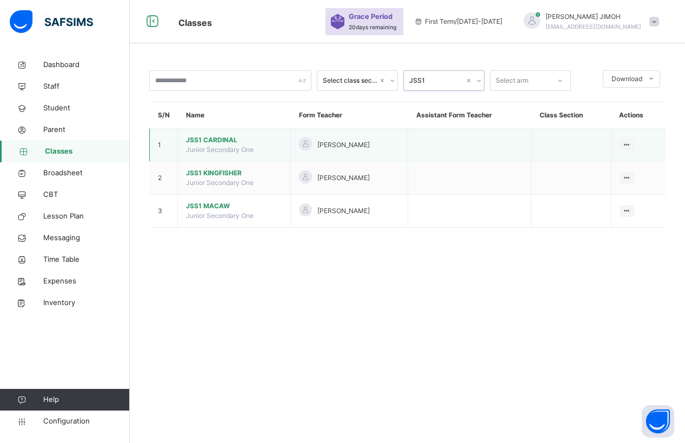
click at [215, 139] on span "JSS1 CARDINAL" at bounding box center [234, 140] width 96 height 10
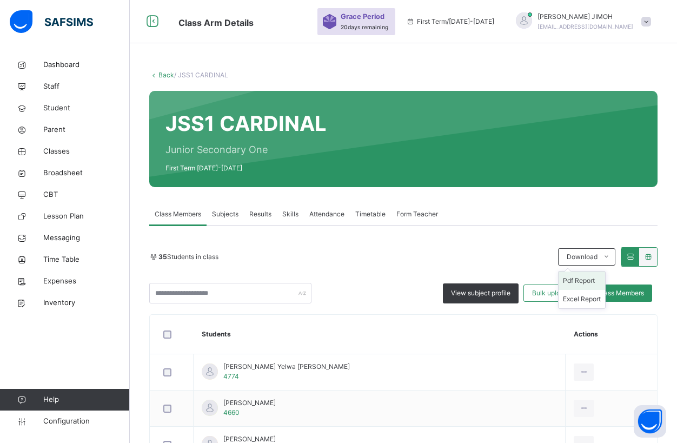
click at [579, 278] on li "Pdf Report" at bounding box center [581, 280] width 46 height 18
click at [164, 73] on link "Back" at bounding box center [166, 75] width 16 height 8
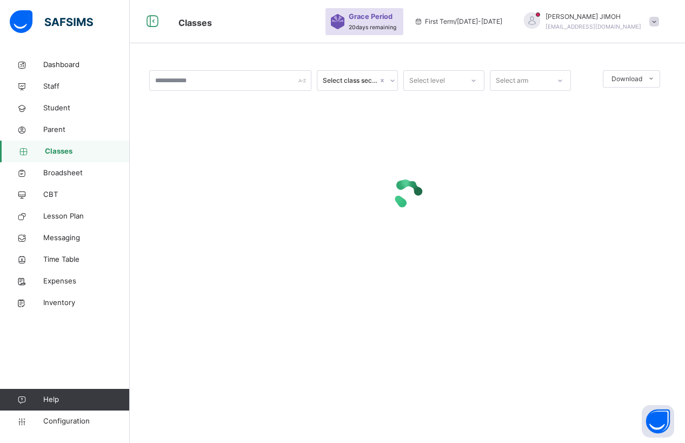
click at [451, 79] on div "Select level" at bounding box center [433, 80] width 59 height 17
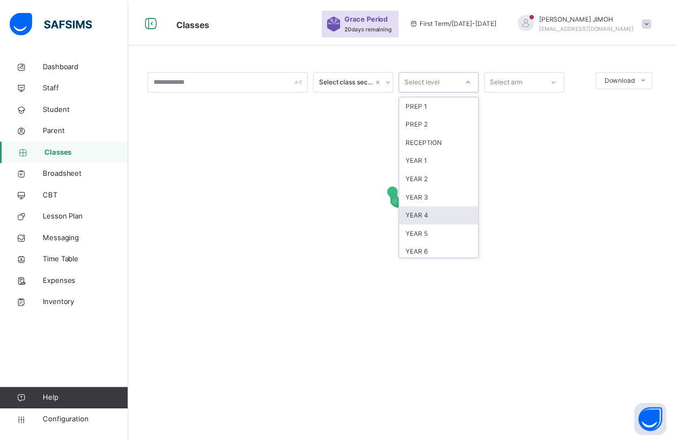
scroll to position [114, 0]
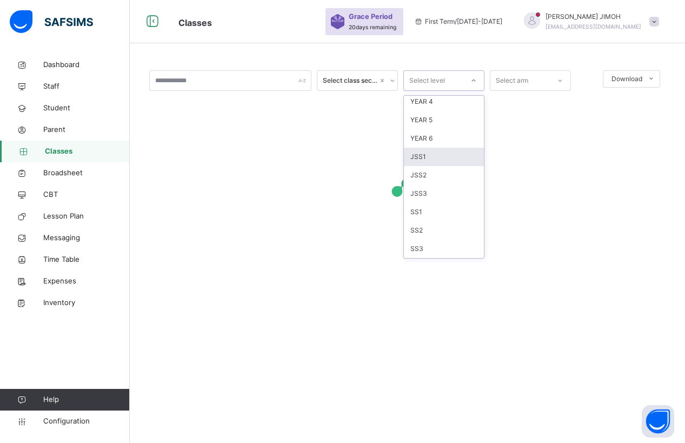
click at [437, 159] on div "JSS1" at bounding box center [444, 157] width 80 height 18
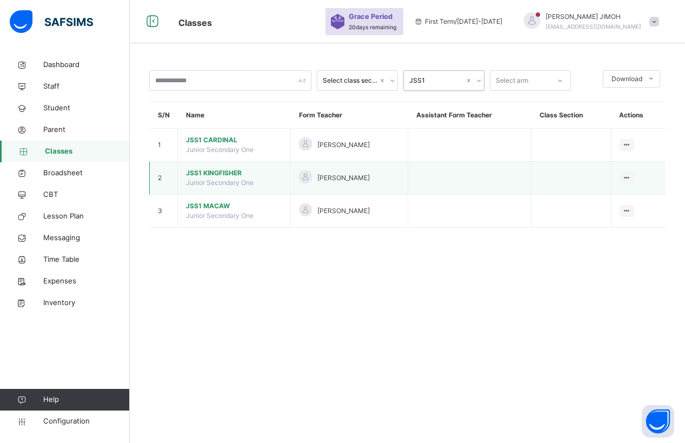
click at [211, 174] on span "JSS1 KINGFISHER" at bounding box center [234, 173] width 96 height 10
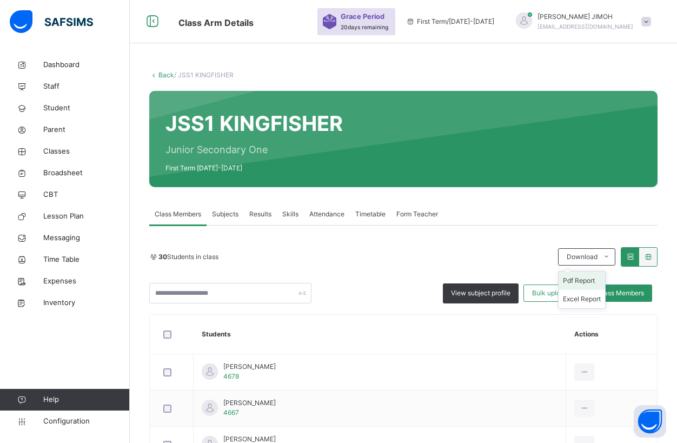
click at [590, 279] on li "Pdf Report" at bounding box center [581, 280] width 46 height 18
click at [585, 279] on li "Pdf Report" at bounding box center [581, 280] width 46 height 18
click at [165, 74] on link "Back" at bounding box center [166, 75] width 16 height 8
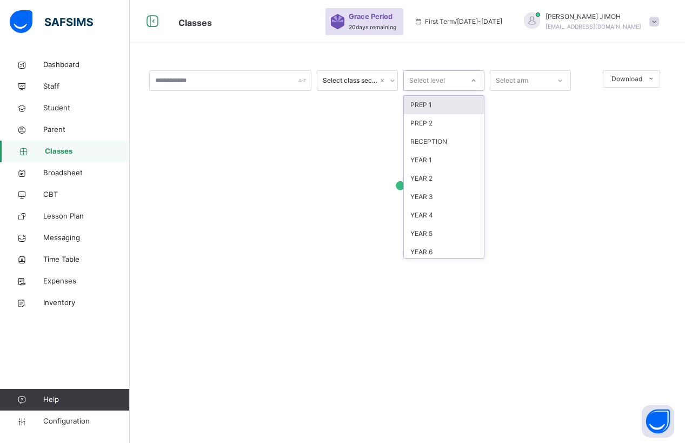
click at [464, 78] on div at bounding box center [473, 80] width 18 height 17
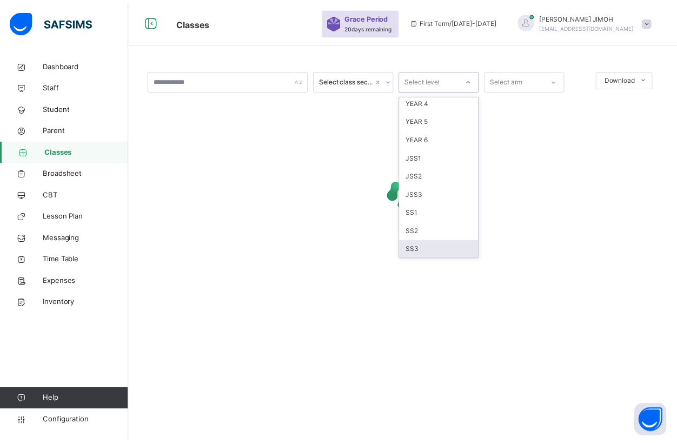
scroll to position [114, 0]
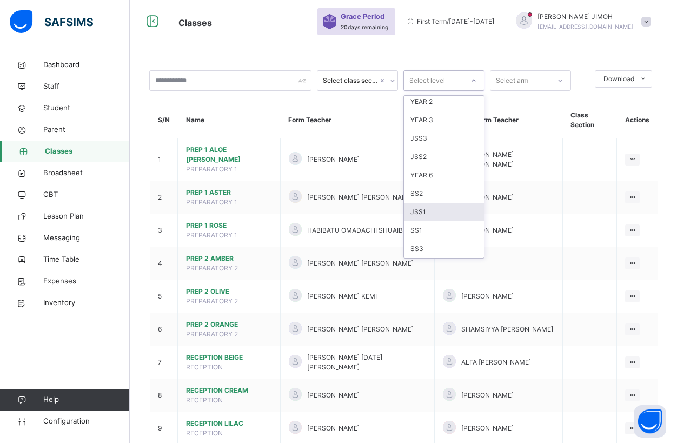
click at [437, 212] on div "JSS1" at bounding box center [444, 212] width 80 height 18
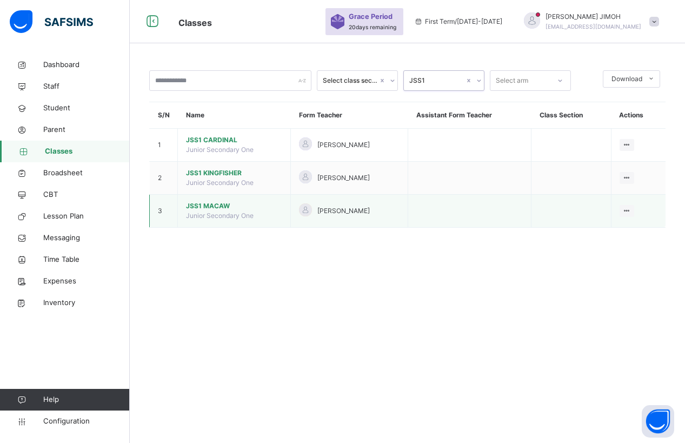
click at [203, 205] on span "JSS1 MACAW" at bounding box center [234, 206] width 96 height 10
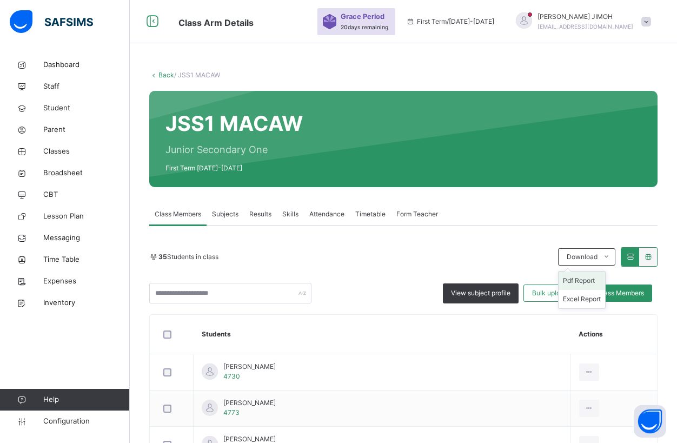
click at [589, 283] on li "Pdf Report" at bounding box center [581, 280] width 46 height 18
click at [165, 76] on link "Back" at bounding box center [166, 75] width 16 height 8
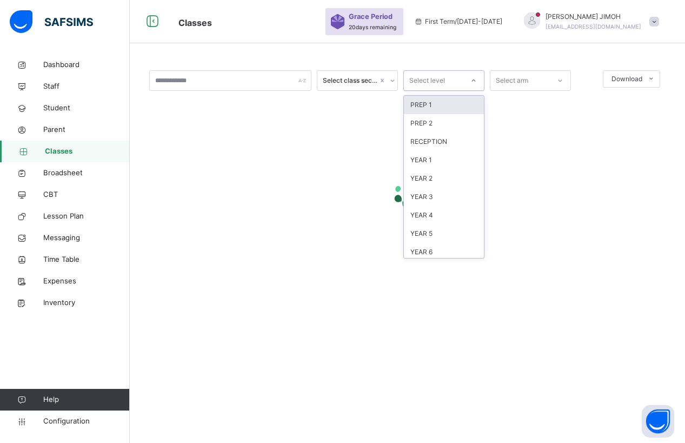
click at [472, 80] on icon at bounding box center [473, 80] width 6 height 11
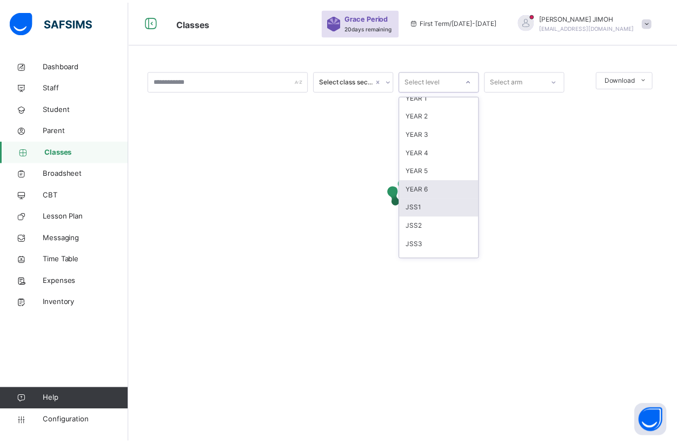
scroll to position [114, 0]
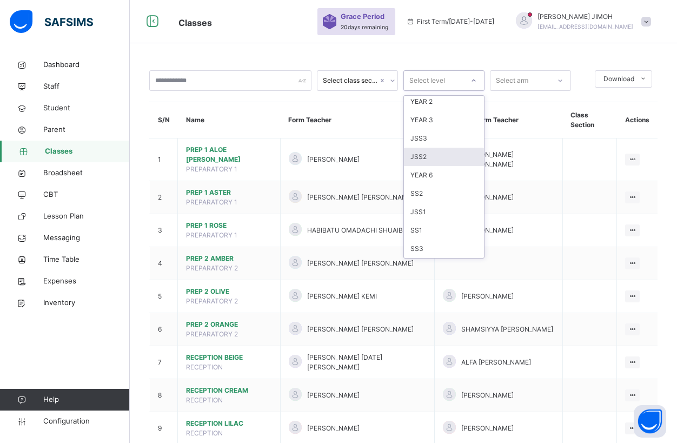
click at [434, 158] on div "JSS2" at bounding box center [444, 157] width 80 height 18
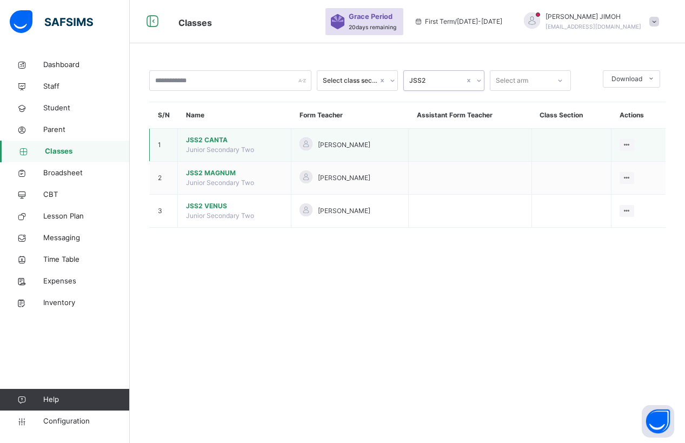
click at [213, 136] on span "JSS2 CANTA" at bounding box center [234, 140] width 97 height 10
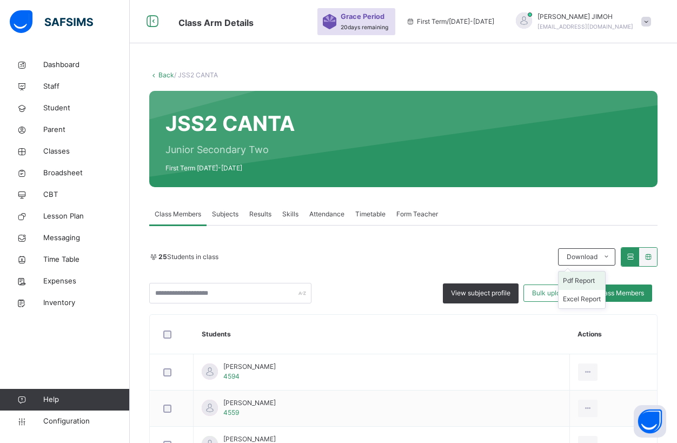
click at [591, 280] on li "Pdf Report" at bounding box center [581, 280] width 46 height 18
click at [584, 277] on li "Pdf Report" at bounding box center [581, 280] width 46 height 18
click at [164, 73] on link "Back" at bounding box center [166, 75] width 16 height 8
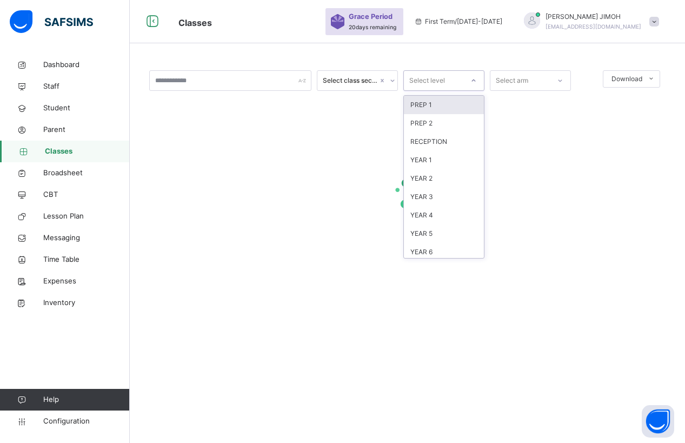
click at [477, 82] on div at bounding box center [473, 80] width 18 height 17
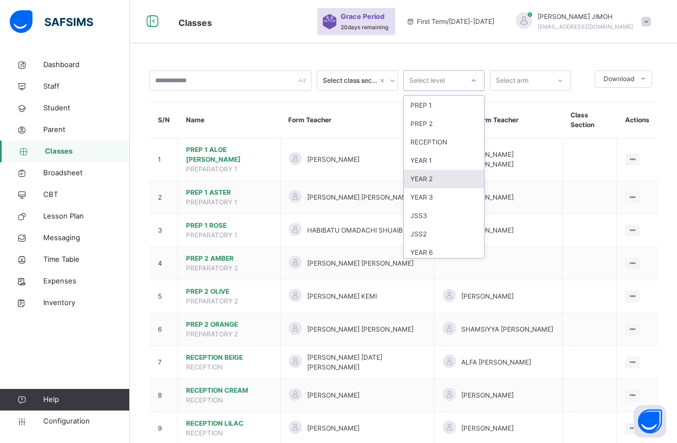
scroll to position [54, 0]
click at [435, 215] on div "JSS2" at bounding box center [444, 216] width 80 height 18
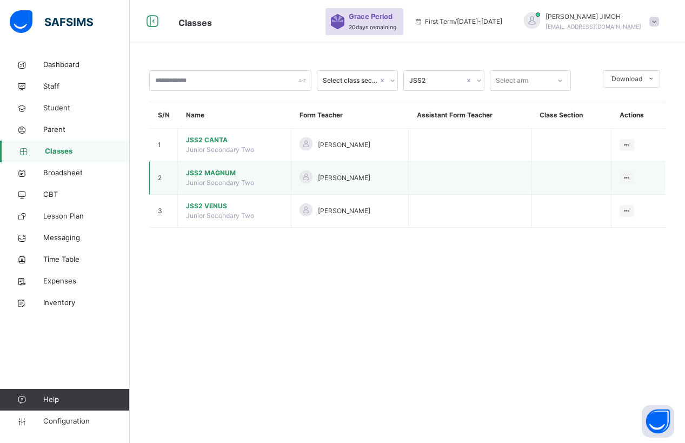
click at [214, 170] on span "JSS2 MAGNUM" at bounding box center [234, 173] width 97 height 10
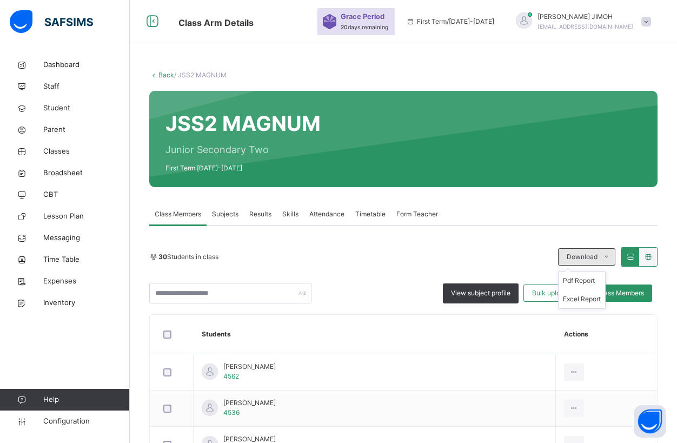
click at [610, 256] on icon at bounding box center [606, 256] width 8 height 9
click at [588, 279] on li "Pdf Report" at bounding box center [581, 280] width 46 height 18
click at [165, 72] on link "Back" at bounding box center [166, 75] width 16 height 8
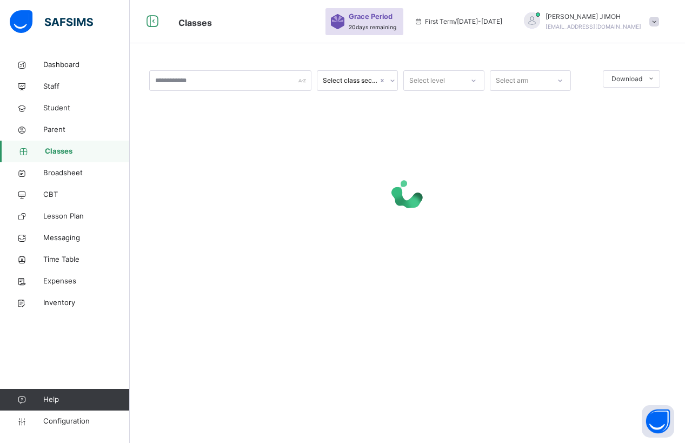
click at [472, 78] on icon at bounding box center [473, 80] width 6 height 11
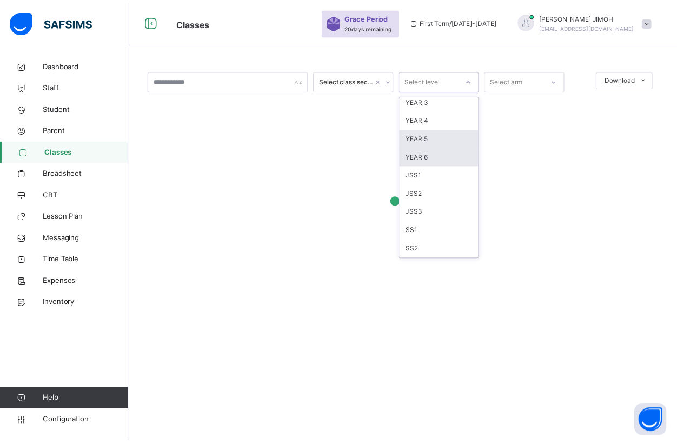
scroll to position [108, 0]
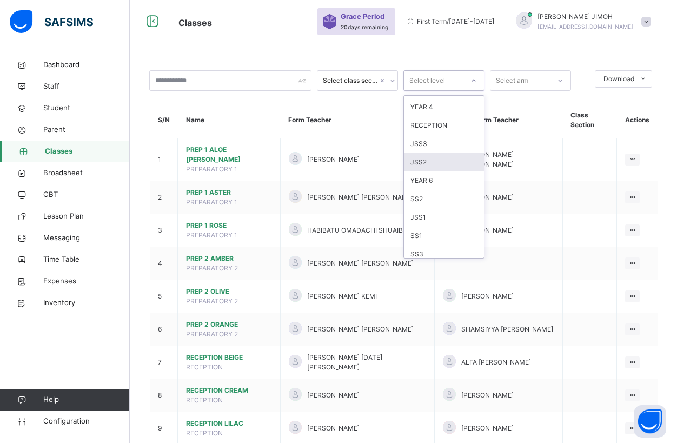
click at [438, 160] on div "JSS2" at bounding box center [444, 162] width 80 height 18
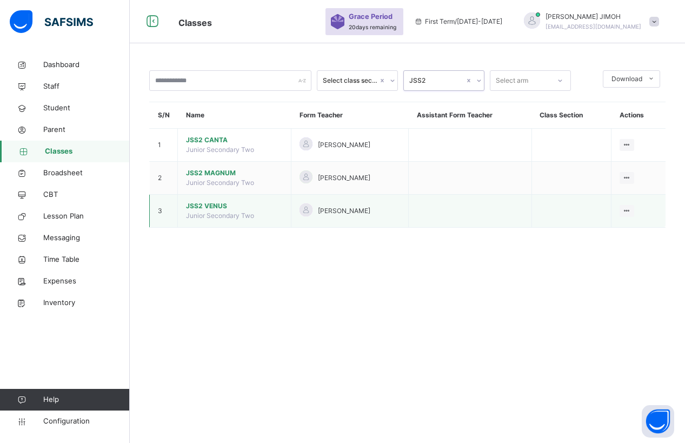
click at [207, 203] on span "JSS2 VENUS" at bounding box center [234, 206] width 97 height 10
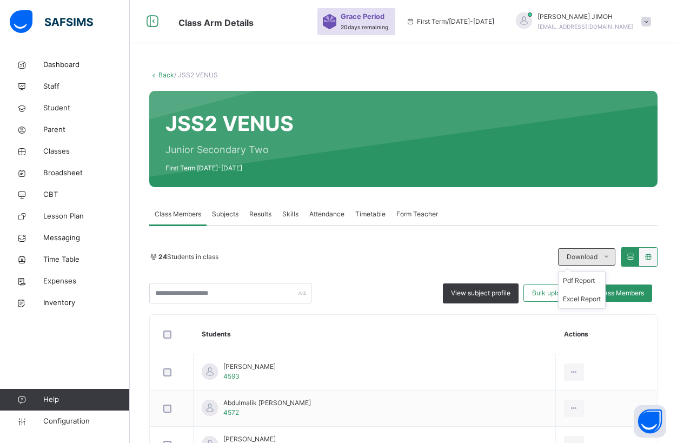
click at [610, 256] on icon at bounding box center [606, 256] width 8 height 9
click at [589, 282] on li "Pdf Report" at bounding box center [581, 280] width 46 height 18
click at [162, 73] on link "Back" at bounding box center [166, 75] width 16 height 8
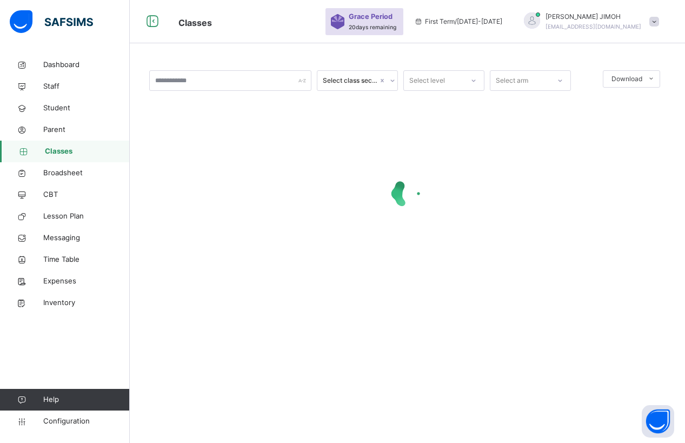
click at [469, 79] on div at bounding box center [473, 80] width 18 height 17
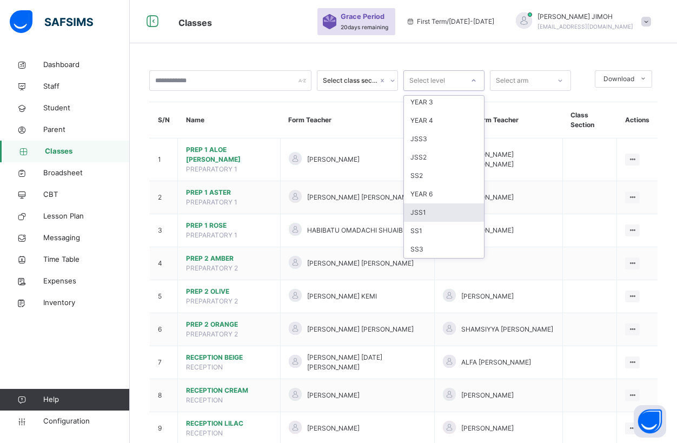
scroll to position [114, 0]
drag, startPoint x: 427, startPoint y: 138, endPoint x: 404, endPoint y: 138, distance: 23.2
click at [427, 138] on div "JSS3" at bounding box center [444, 138] width 80 height 18
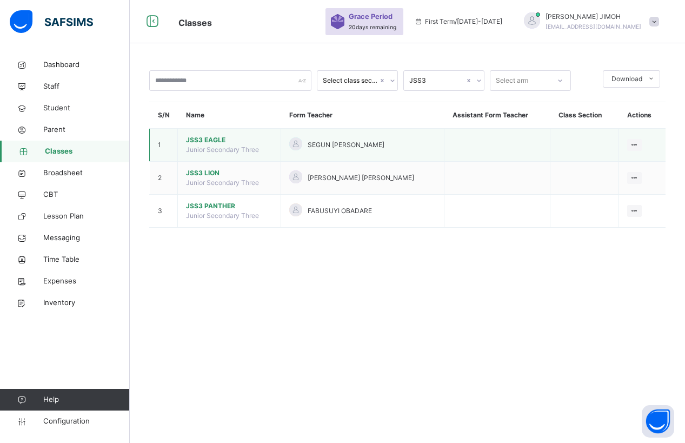
click at [206, 138] on span "JSS3 EAGLE" at bounding box center [229, 140] width 86 height 10
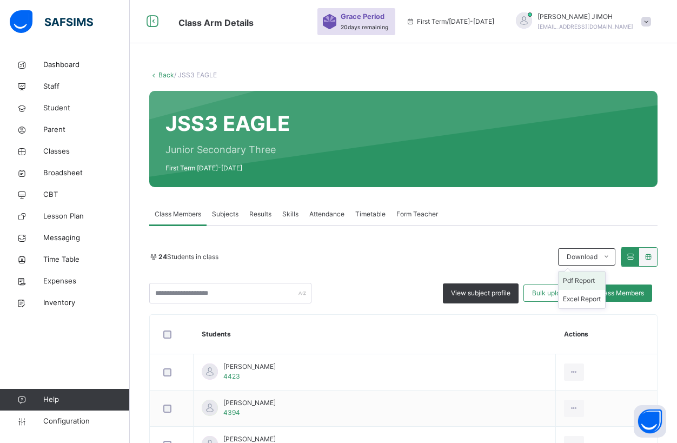
drag, startPoint x: 592, startPoint y: 280, endPoint x: 585, endPoint y: 278, distance: 7.2
click at [592, 280] on li "Pdf Report" at bounding box center [581, 280] width 46 height 18
click at [166, 75] on link "Back" at bounding box center [166, 75] width 16 height 8
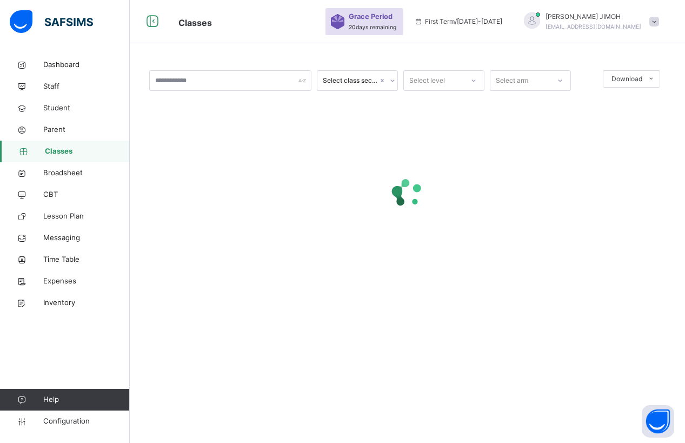
click at [445, 76] on div "Select level" at bounding box center [433, 80] width 59 height 17
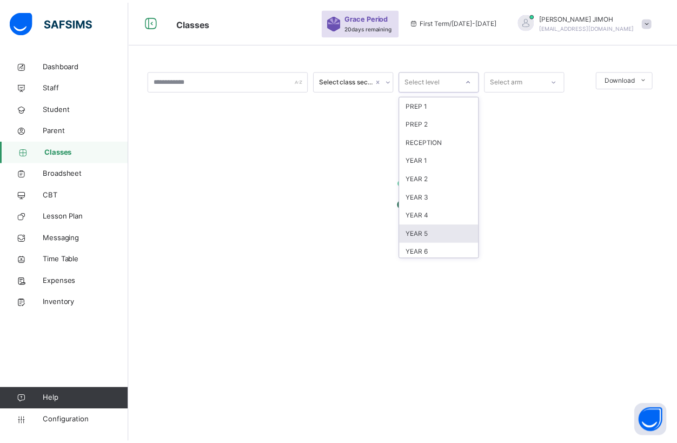
scroll to position [114, 0]
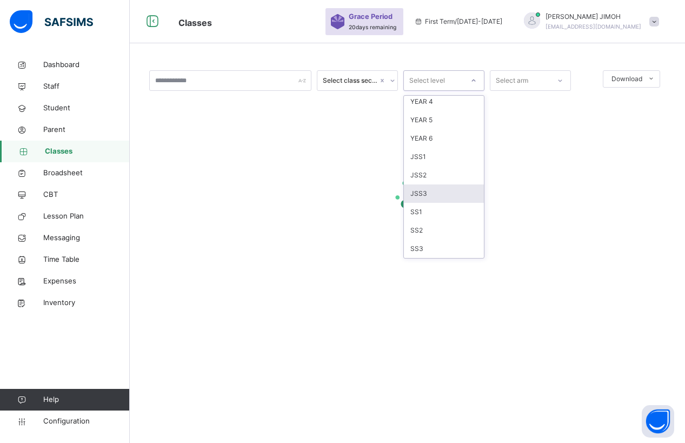
click at [433, 189] on div "JSS3" at bounding box center [444, 193] width 80 height 18
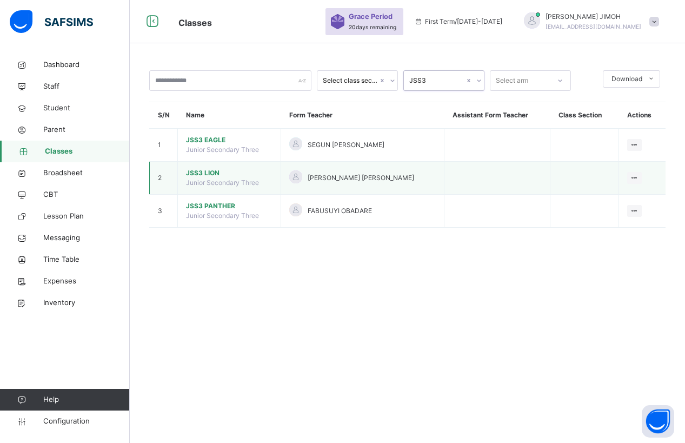
click at [205, 170] on span "JSS3 LION" at bounding box center [229, 173] width 86 height 10
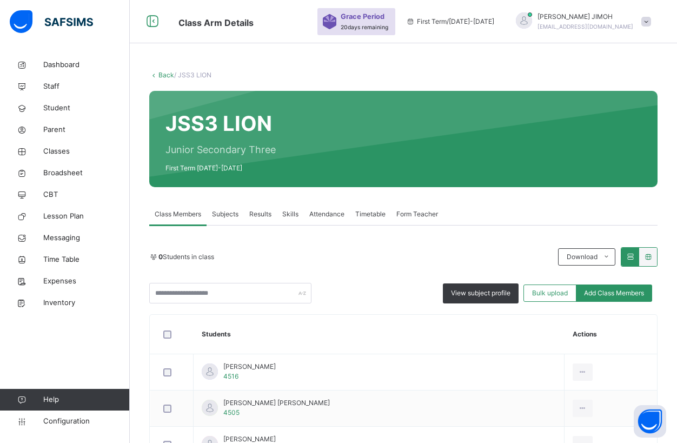
click at [0, 0] on li "Pdf Report" at bounding box center [0, 0] width 0 height 0
click at [162, 73] on link "Back" at bounding box center [166, 75] width 16 height 8
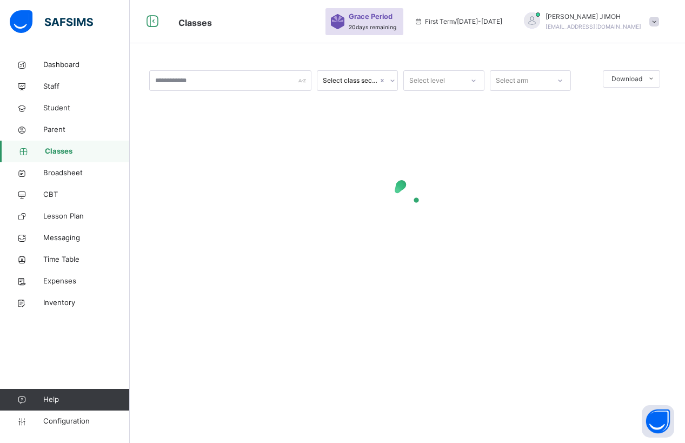
click at [472, 79] on icon at bounding box center [473, 80] width 6 height 11
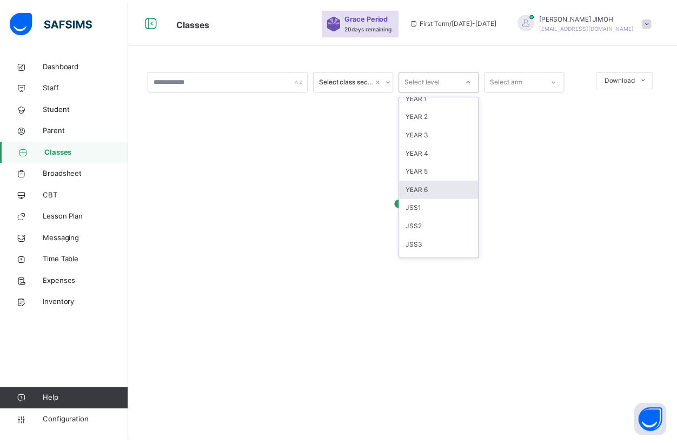
scroll to position [114, 0]
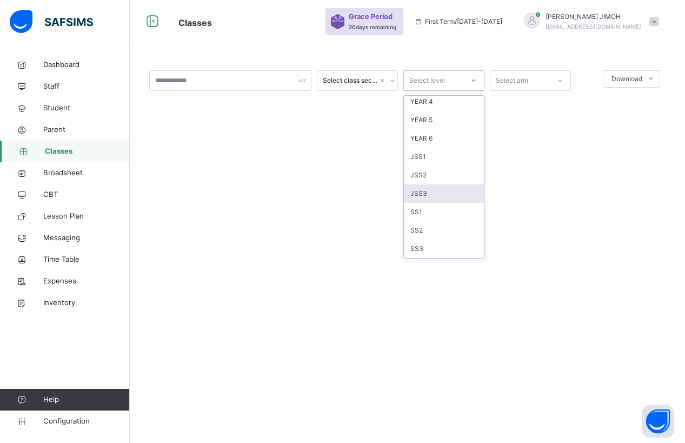
click at [435, 190] on div "JSS3" at bounding box center [444, 193] width 80 height 18
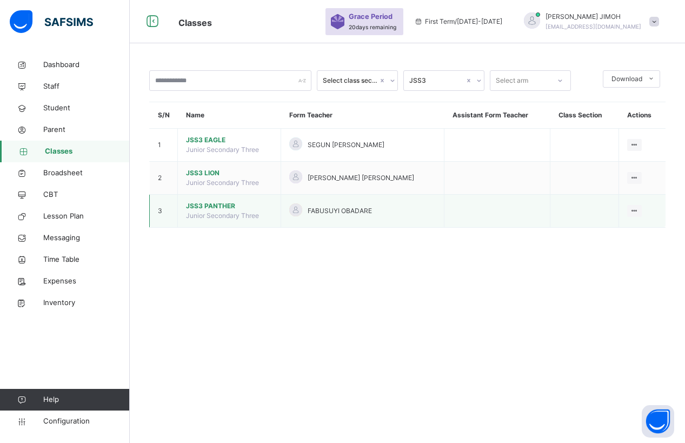
click at [225, 203] on span "JSS3 PANTHER" at bounding box center [229, 206] width 86 height 10
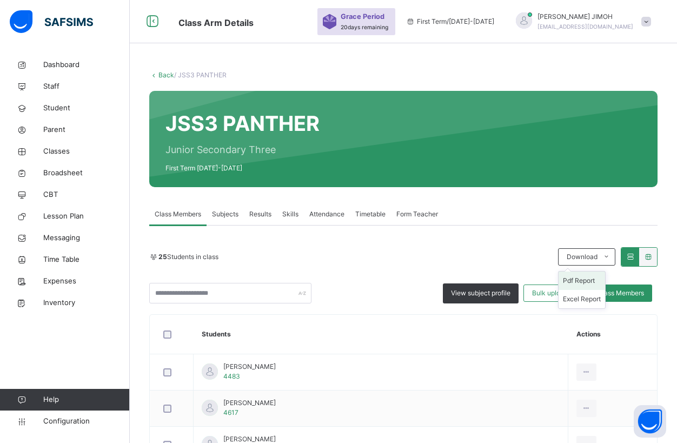
click at [584, 278] on li "Pdf Report" at bounding box center [581, 280] width 46 height 18
click at [162, 74] on link "Back" at bounding box center [166, 75] width 16 height 8
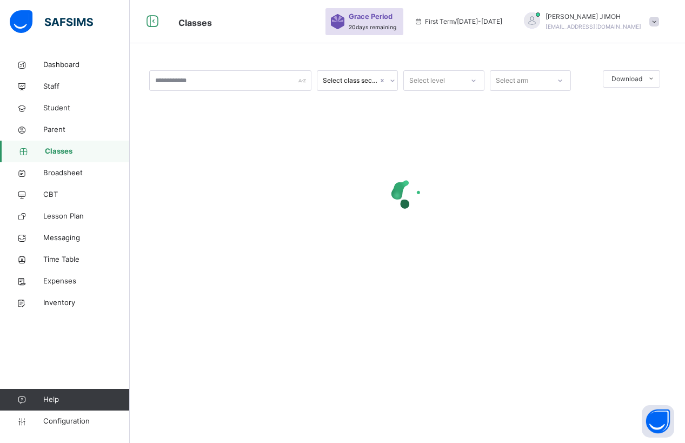
click at [454, 81] on div "Select level" at bounding box center [433, 80] width 59 height 17
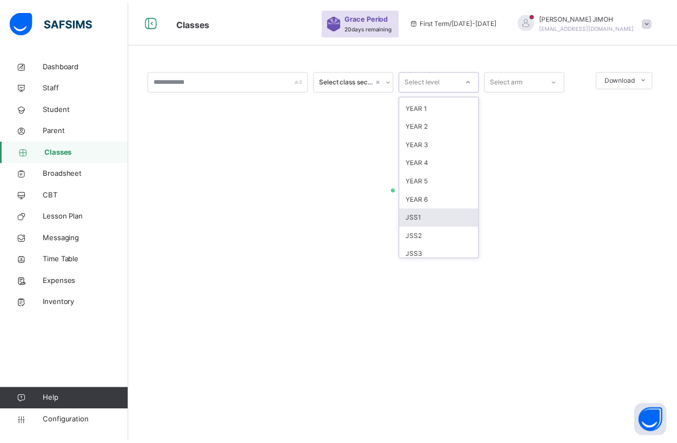
scroll to position [114, 0]
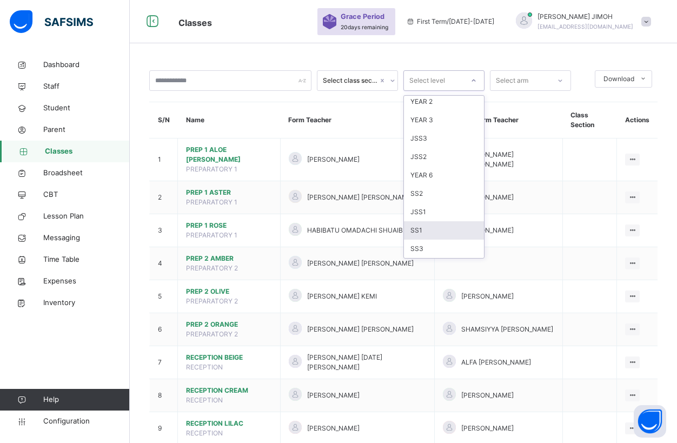
click at [428, 228] on div "SS1" at bounding box center [444, 230] width 80 height 18
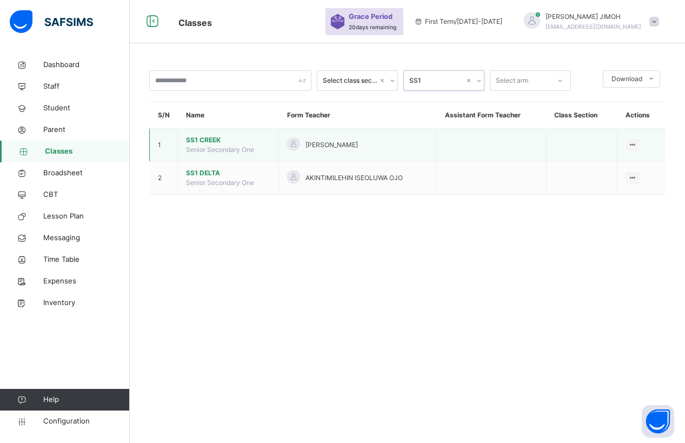
click at [206, 141] on span "SS1 CREEK" at bounding box center [228, 140] width 84 height 10
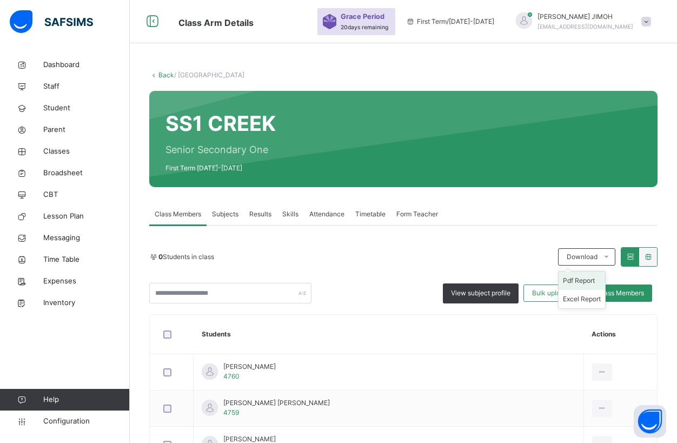
click at [597, 278] on li "Pdf Report" at bounding box center [581, 280] width 46 height 18
click at [583, 278] on li "Pdf Report" at bounding box center [581, 280] width 46 height 18
click at [163, 74] on link "Back" at bounding box center [166, 75] width 16 height 8
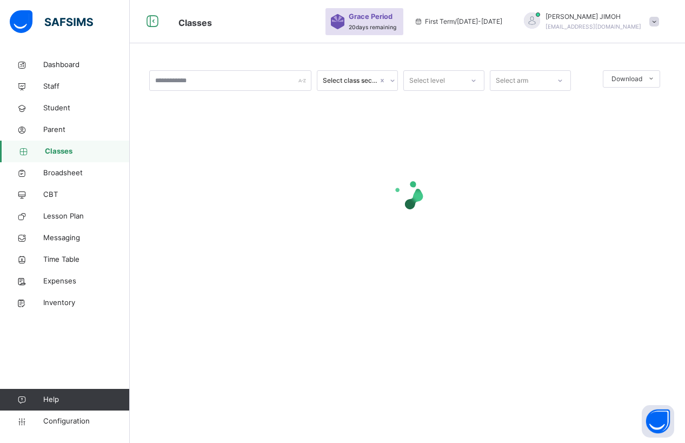
click at [455, 79] on div "Select level" at bounding box center [433, 80] width 59 height 17
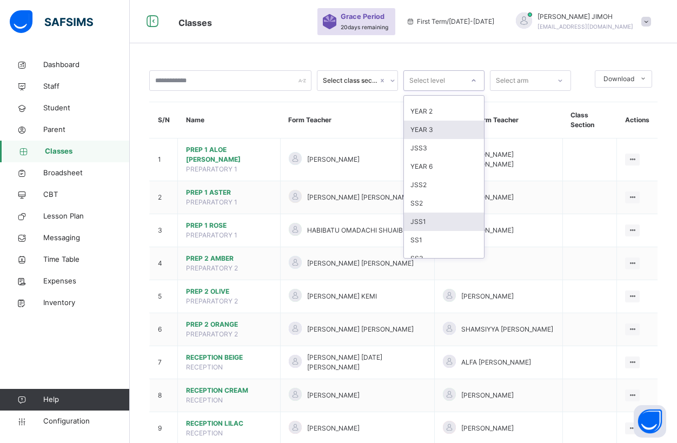
scroll to position [114, 0]
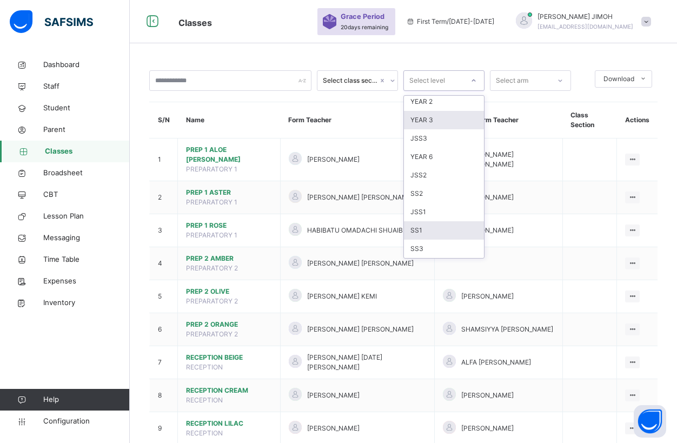
click at [429, 234] on div "SS1" at bounding box center [444, 230] width 80 height 18
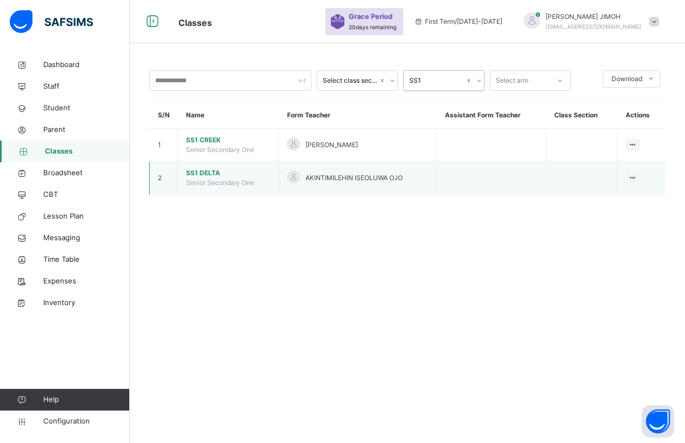
click at [205, 174] on span "SS1 DELTA" at bounding box center [228, 173] width 84 height 10
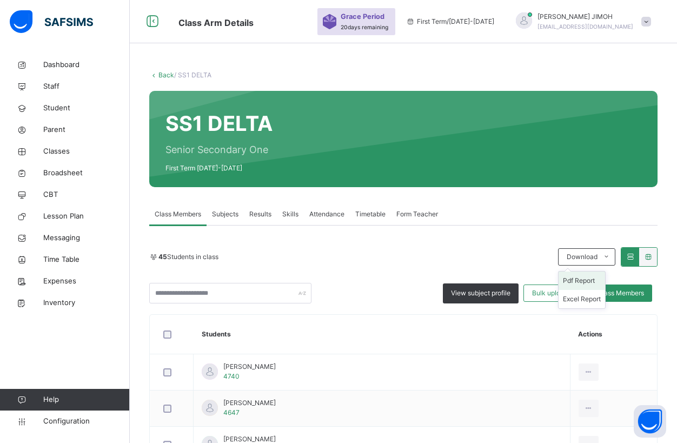
click at [591, 277] on li "Pdf Report" at bounding box center [581, 280] width 46 height 18
click at [163, 72] on link "Back" at bounding box center [166, 75] width 16 height 8
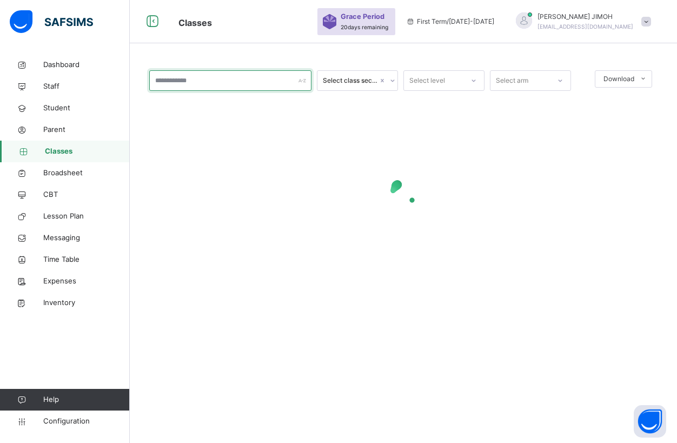
click at [163, 72] on input "text" at bounding box center [230, 80] width 162 height 21
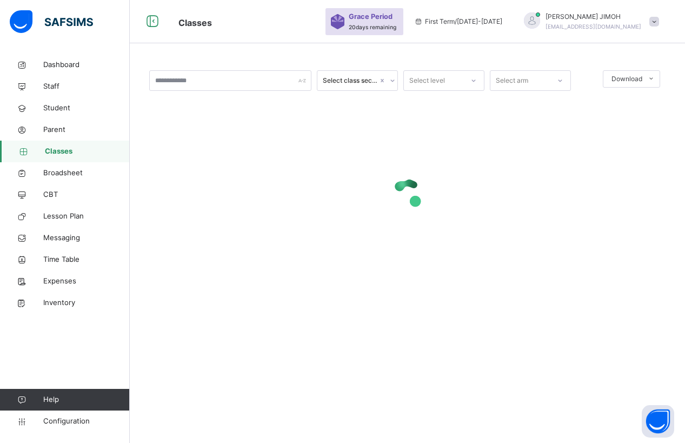
click at [470, 77] on icon at bounding box center [473, 80] width 6 height 11
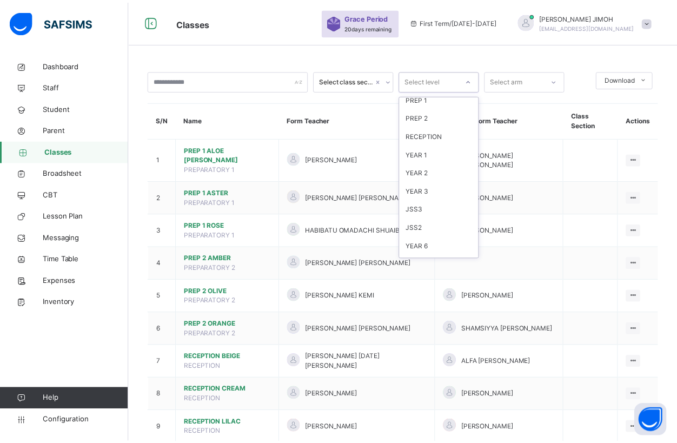
scroll to position [114, 0]
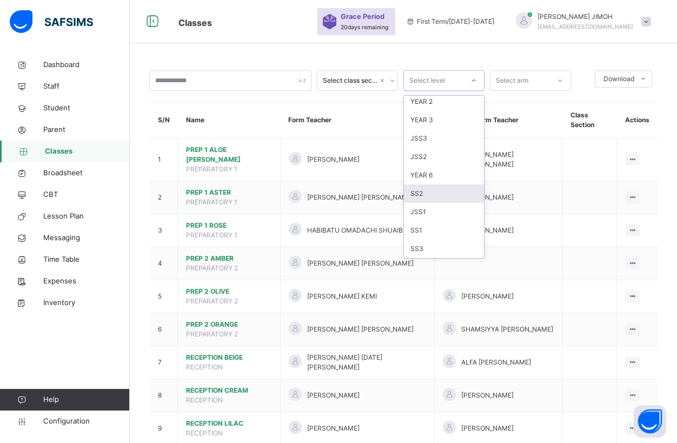
click at [432, 193] on div "SS2" at bounding box center [444, 193] width 80 height 18
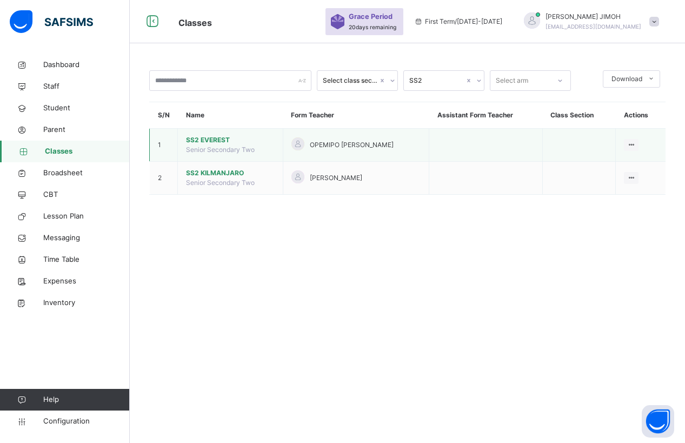
click at [200, 139] on span "SS2 EVEREST" at bounding box center [230, 140] width 89 height 10
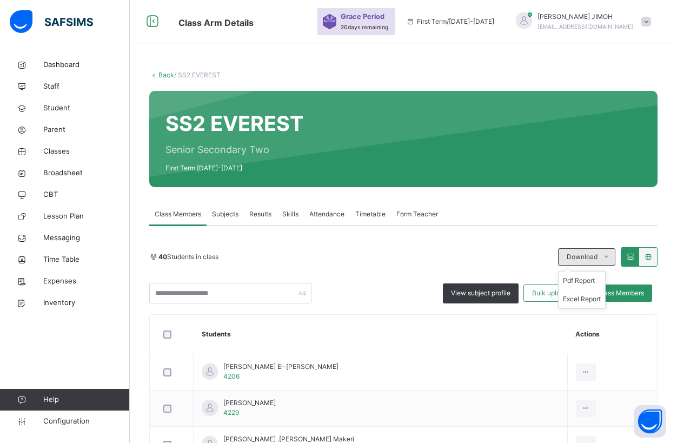
click at [594, 256] on span "Download" at bounding box center [581, 257] width 31 height 10
click at [586, 281] on li "Pdf Report" at bounding box center [581, 280] width 46 height 18
click at [583, 281] on li "Pdf Report" at bounding box center [581, 280] width 46 height 18
click at [165, 74] on link "Back" at bounding box center [166, 75] width 16 height 8
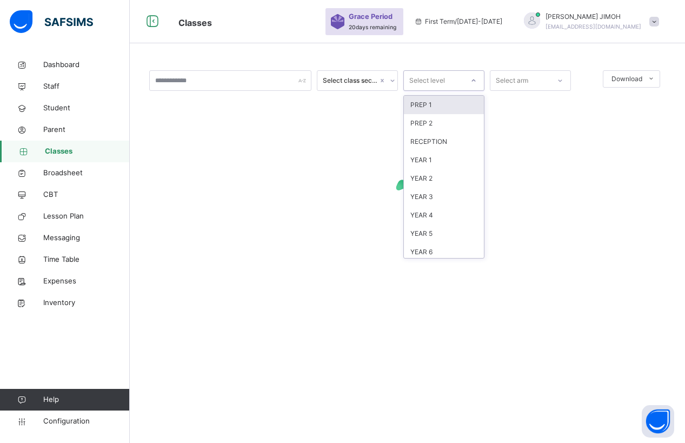
click at [453, 78] on div "Select level" at bounding box center [433, 80] width 59 height 17
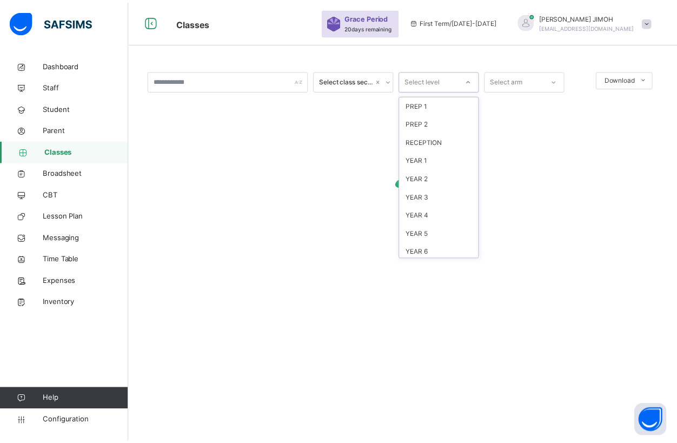
scroll to position [114, 0]
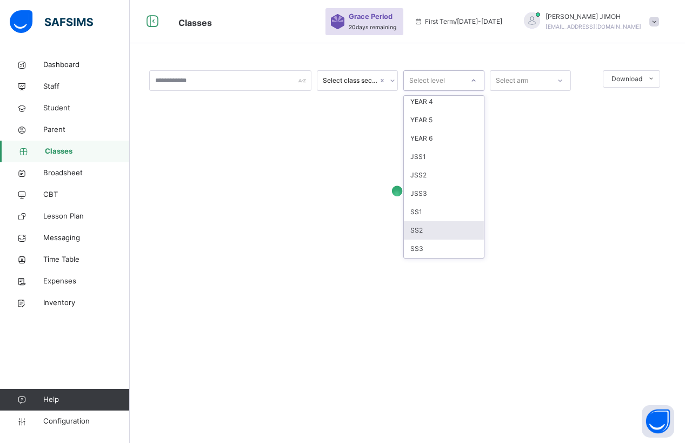
click at [423, 229] on div "SS2" at bounding box center [444, 230] width 80 height 18
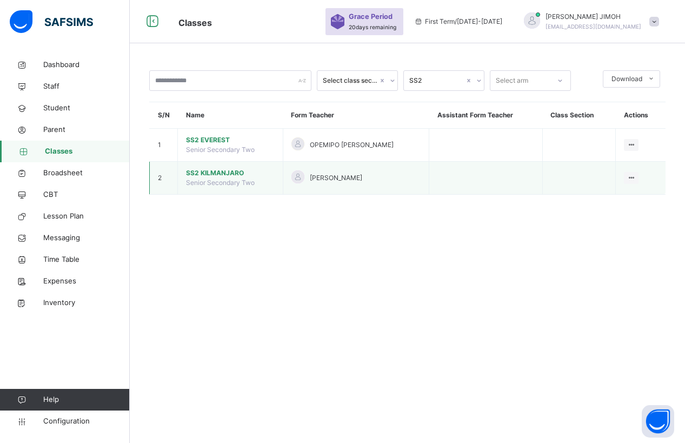
click at [210, 172] on span "SS2 KILMANJARO" at bounding box center [230, 173] width 89 height 10
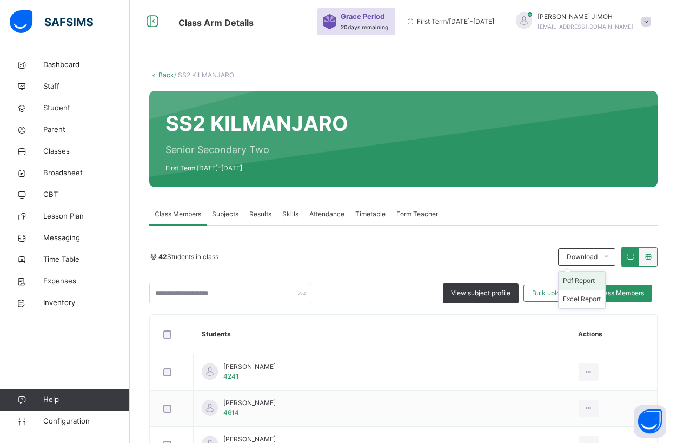
click at [583, 278] on li "Pdf Report" at bounding box center [581, 280] width 46 height 18
click at [163, 75] on link "Back" at bounding box center [166, 75] width 16 height 8
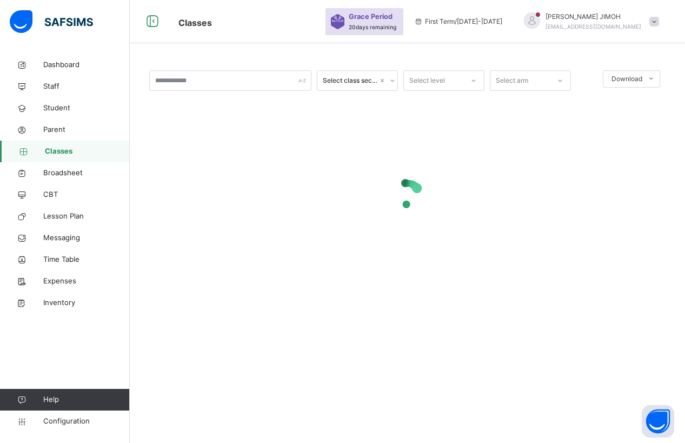
click at [468, 78] on div at bounding box center [473, 80] width 18 height 17
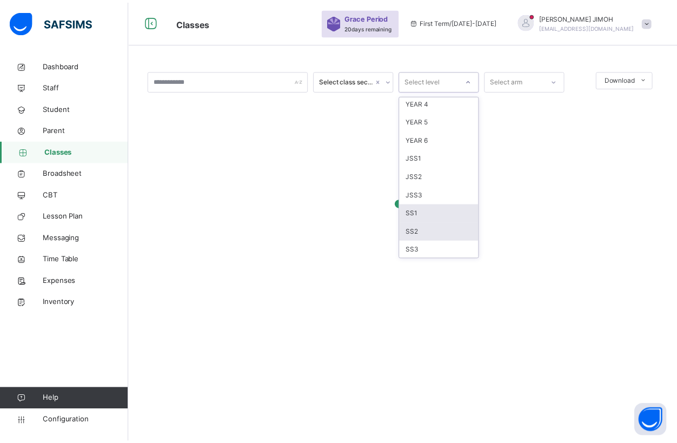
scroll to position [114, 0]
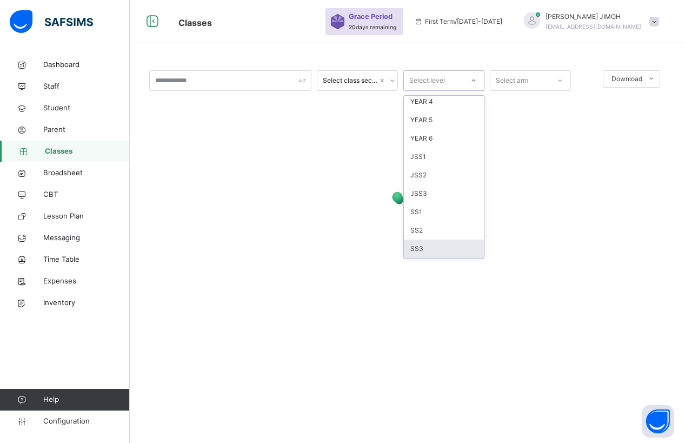
click at [425, 248] on div "SS3" at bounding box center [444, 248] width 80 height 18
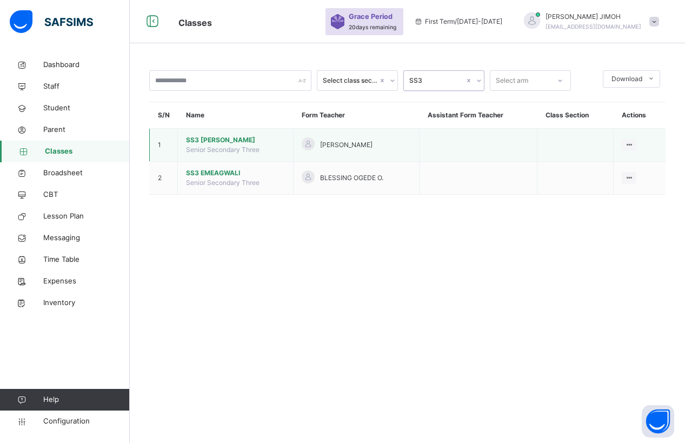
click at [212, 139] on span "SS3 [PERSON_NAME]" at bounding box center [235, 140] width 99 height 10
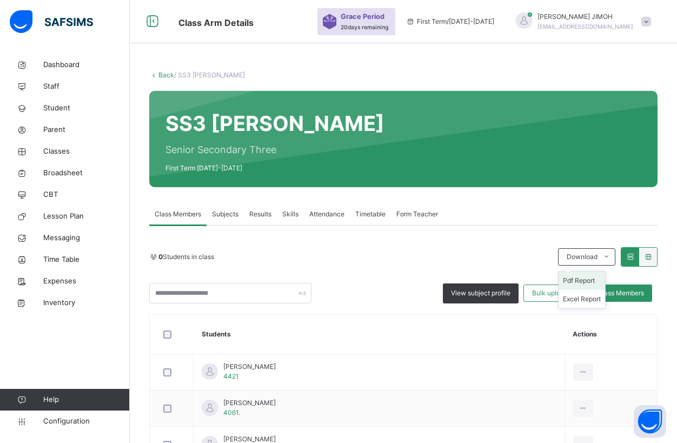
click at [592, 277] on li "Pdf Report" at bounding box center [581, 280] width 46 height 18
click at [164, 74] on link "Back" at bounding box center [166, 75] width 16 height 8
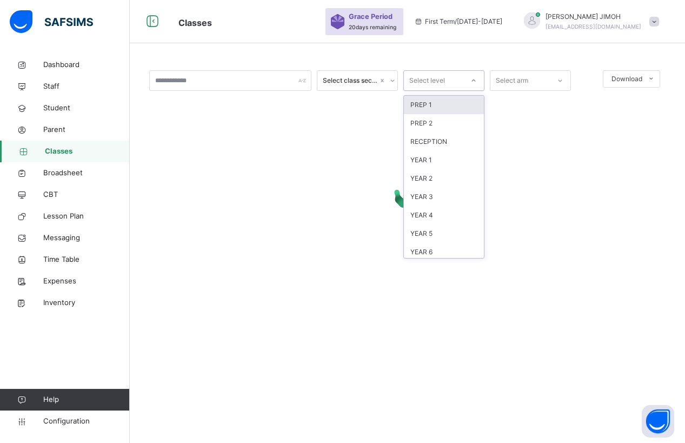
click at [447, 74] on div "Select level" at bounding box center [433, 80] width 59 height 17
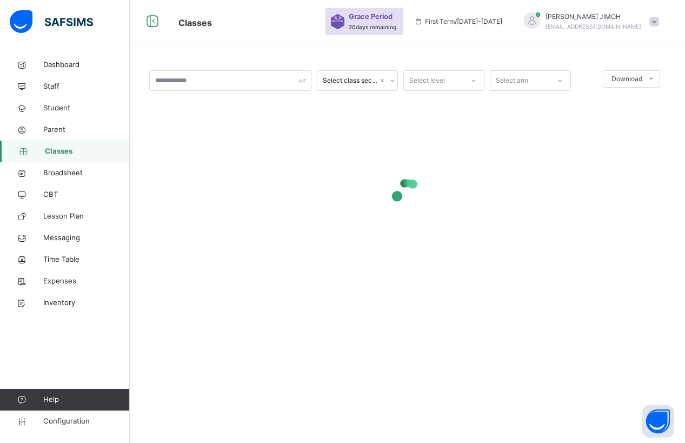
click at [444, 76] on div "Select level" at bounding box center [427, 80] width 36 height 21
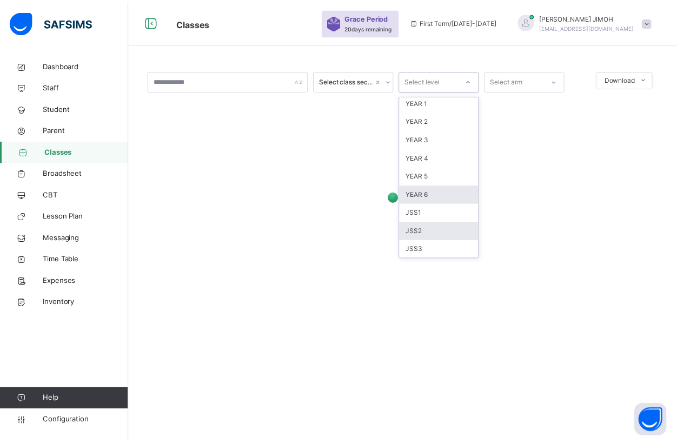
scroll to position [114, 0]
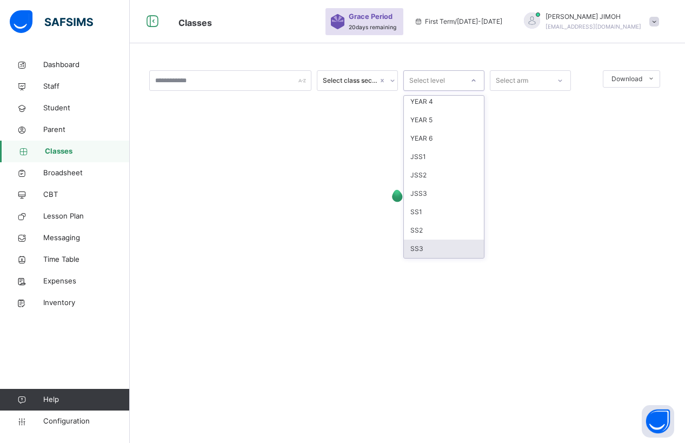
click at [431, 249] on div "SS3" at bounding box center [444, 248] width 80 height 18
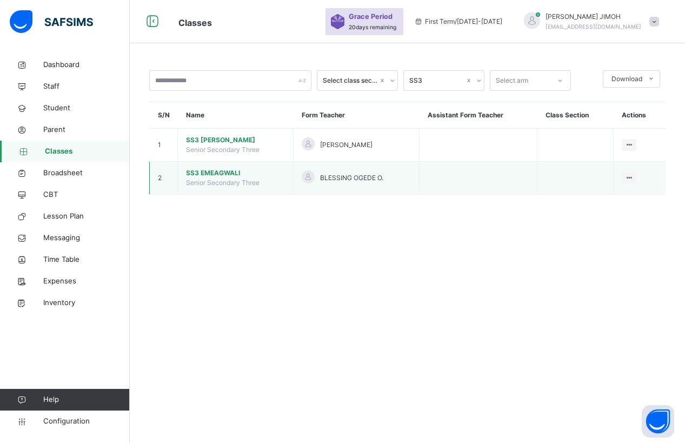
click at [210, 171] on span "SS3 EMEAGWALI" at bounding box center [235, 173] width 99 height 10
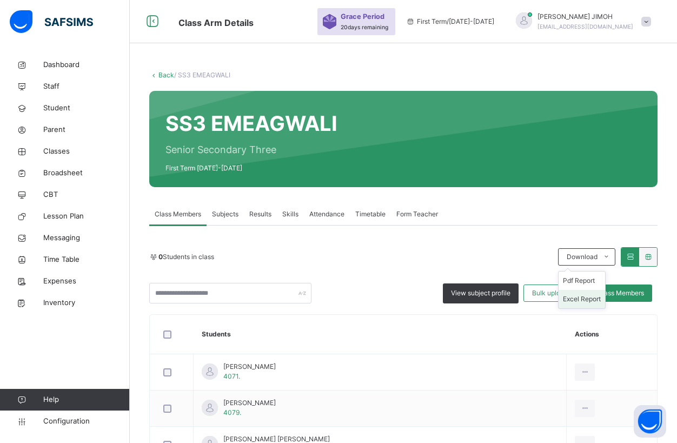
click at [583, 298] on li "Excel Report" at bounding box center [581, 299] width 46 height 18
click at [583, 281] on li "Pdf Report" at bounding box center [581, 280] width 46 height 18
click at [585, 279] on li "Pdf Report" at bounding box center [581, 280] width 46 height 18
click at [51, 86] on span "Staff" at bounding box center [86, 86] width 86 height 11
